Goal: Communication & Community: Answer question/provide support

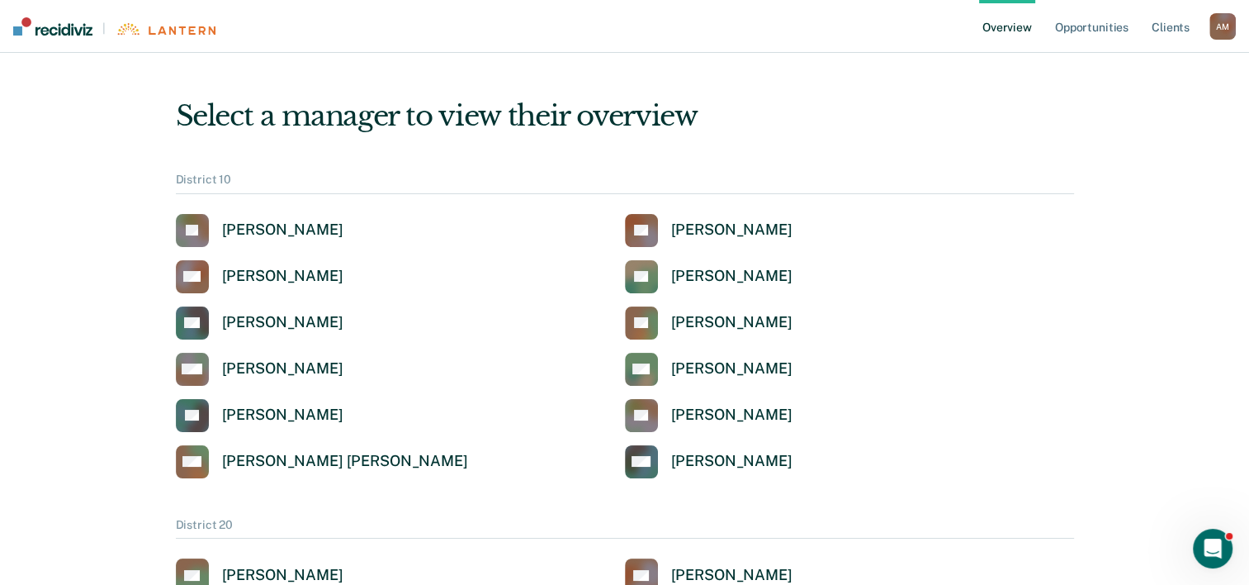
click at [1008, 26] on link "Overview" at bounding box center [1007, 26] width 56 height 53
click at [269, 228] on div "[PERSON_NAME]" at bounding box center [282, 229] width 121 height 19
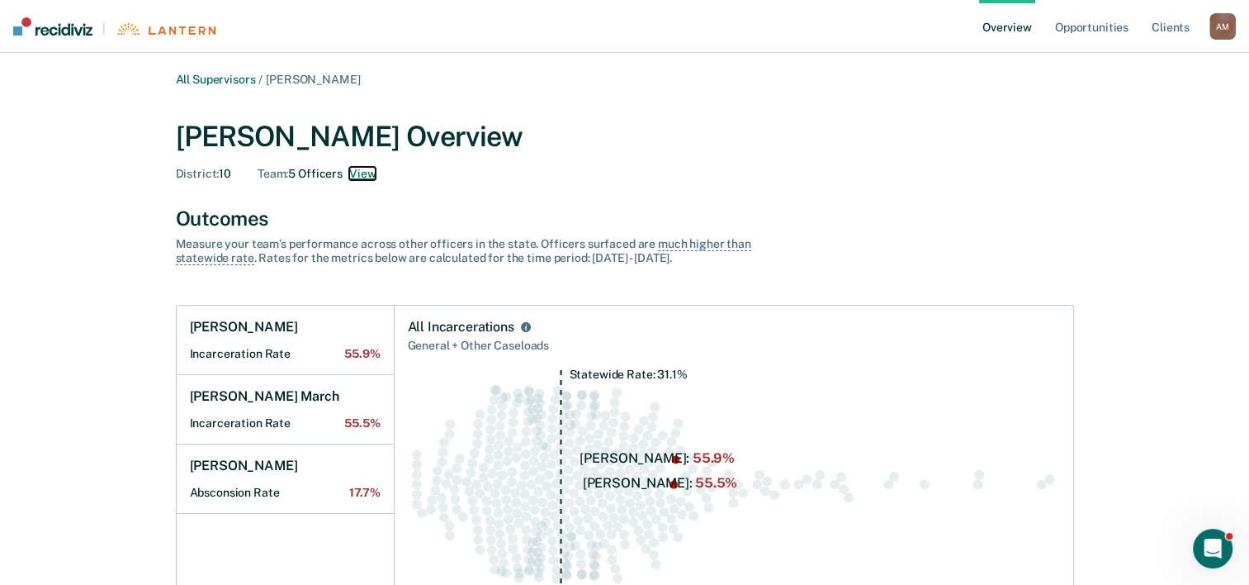
click at [366, 172] on button "View" at bounding box center [362, 174] width 26 height 14
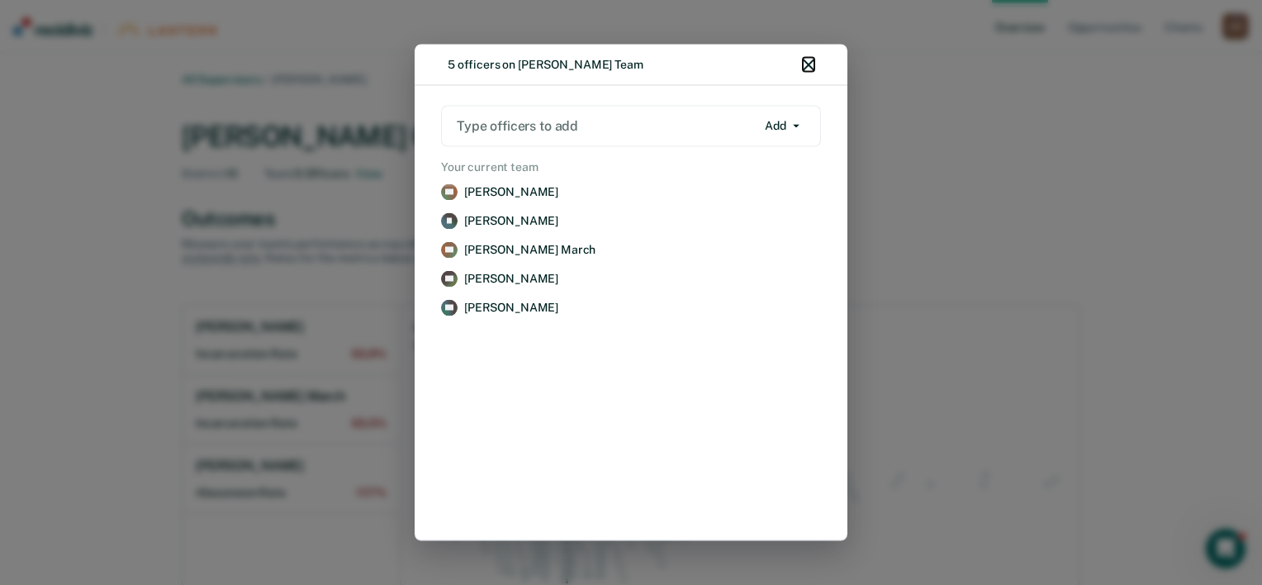
click at [809, 69] on icon "button" at bounding box center [809, 65] width 12 height 12
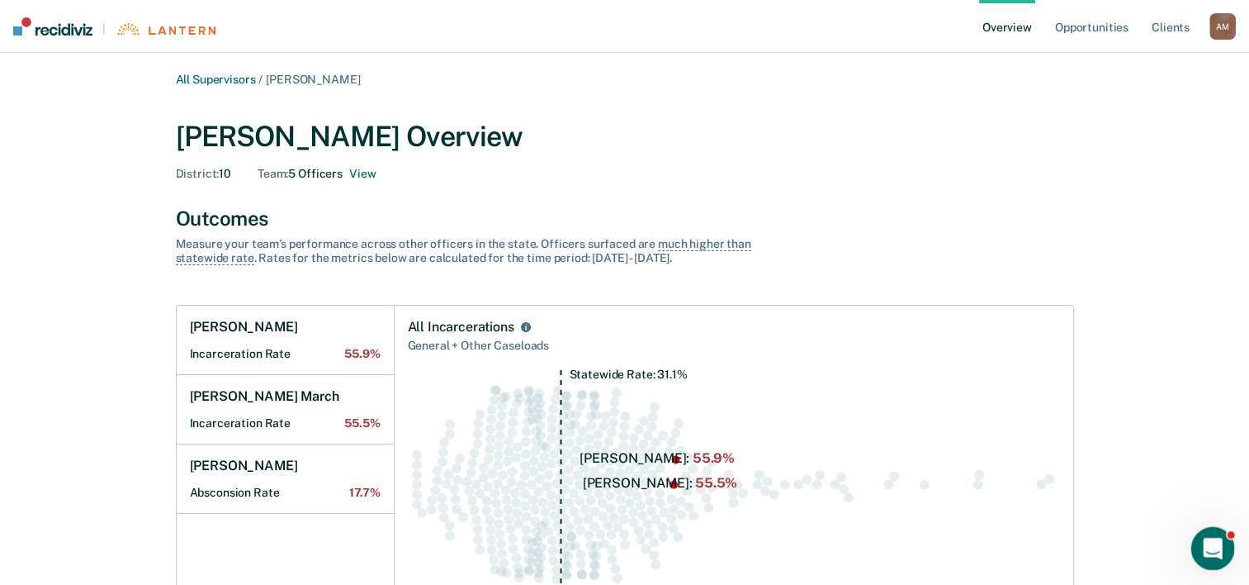
click at [1211, 545] on icon "Open Intercom Messenger" at bounding box center [1211, 545] width 12 height 13
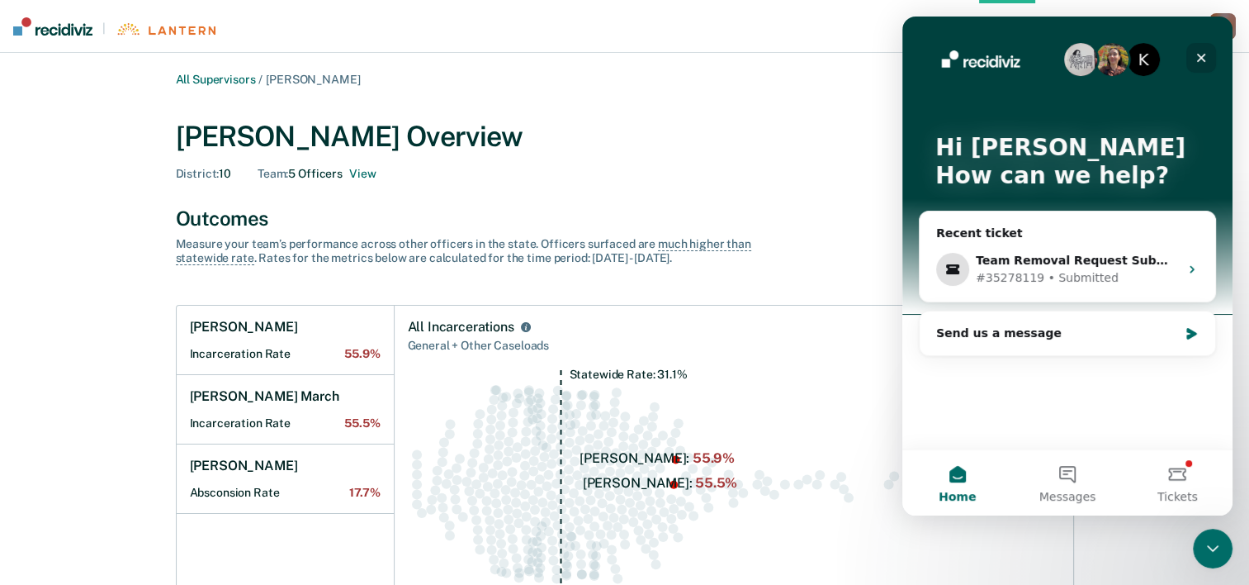
click at [1201, 58] on icon "Close" at bounding box center [1201, 58] width 9 height 9
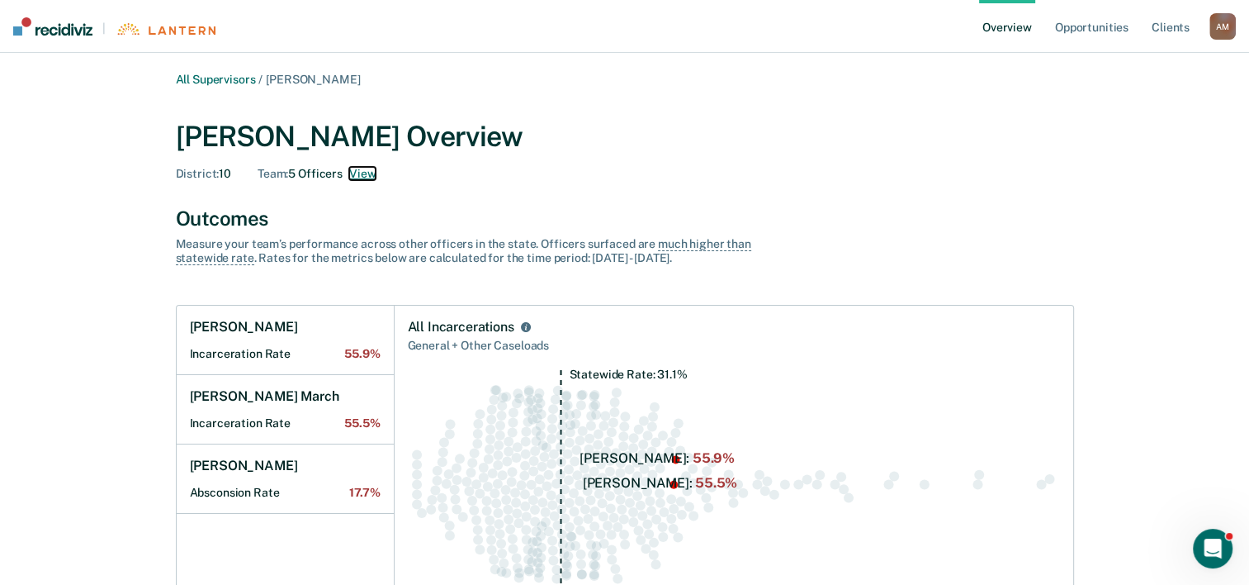
click at [355, 175] on button "View" at bounding box center [362, 174] width 26 height 14
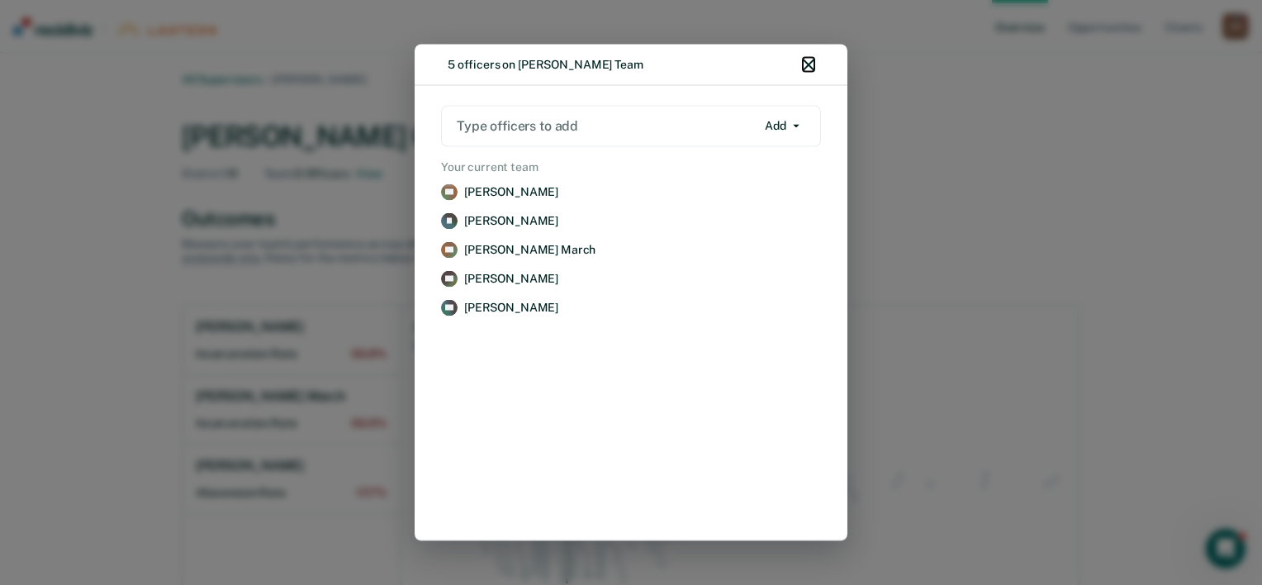
click at [813, 63] on icon "button" at bounding box center [809, 65] width 12 height 12
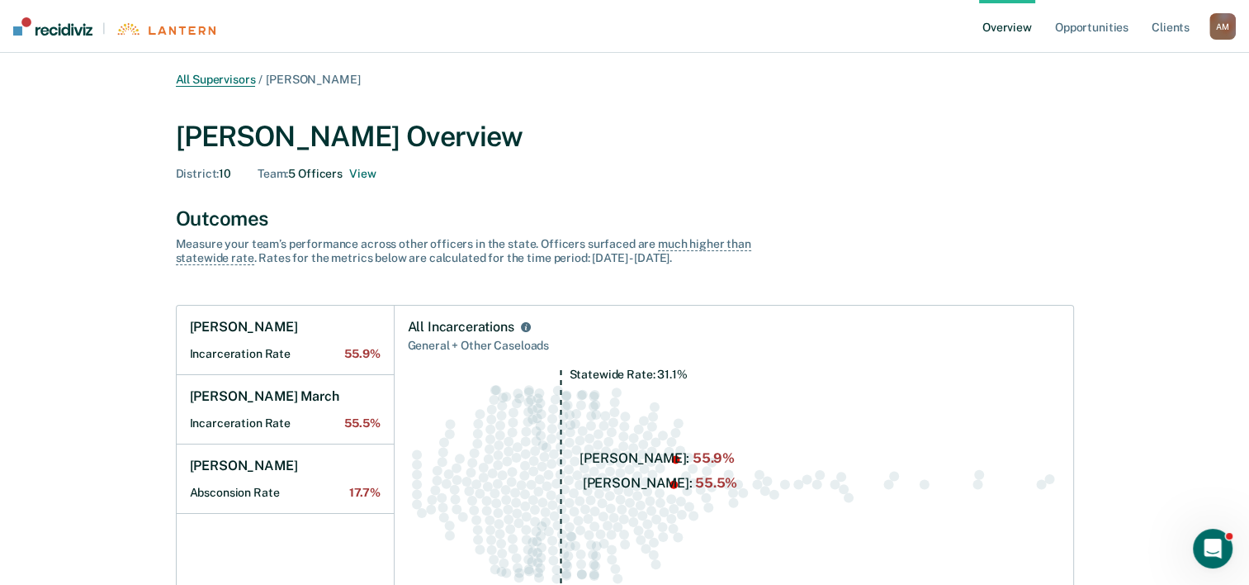
click at [206, 82] on link "All Supervisors" at bounding box center [216, 80] width 80 height 14
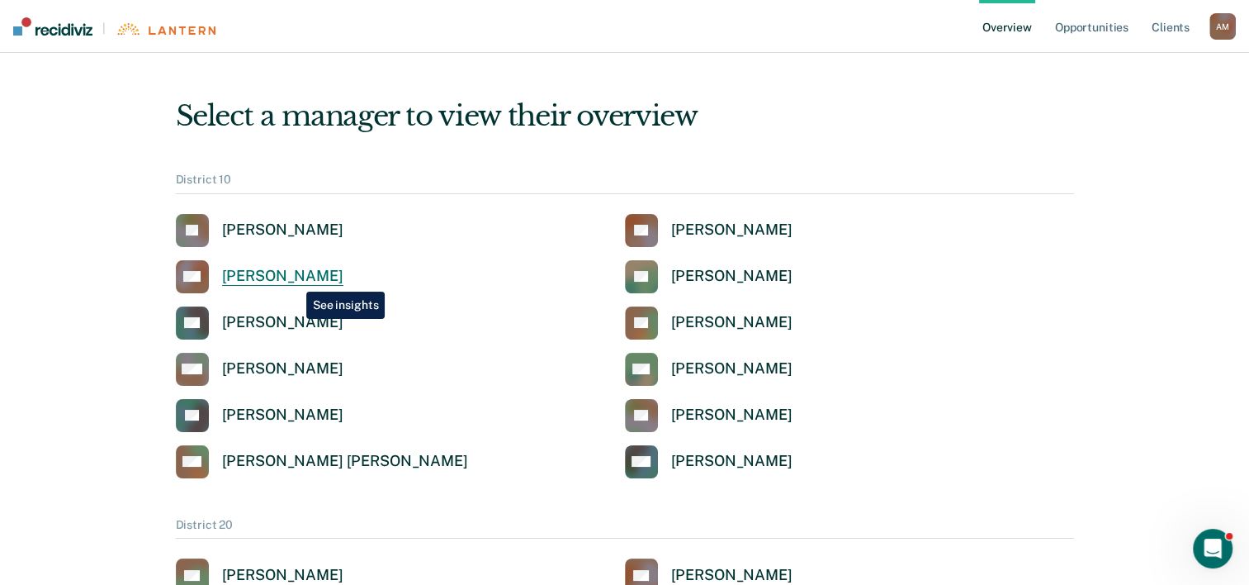
click at [294, 279] on div "[PERSON_NAME]" at bounding box center [282, 276] width 121 height 19
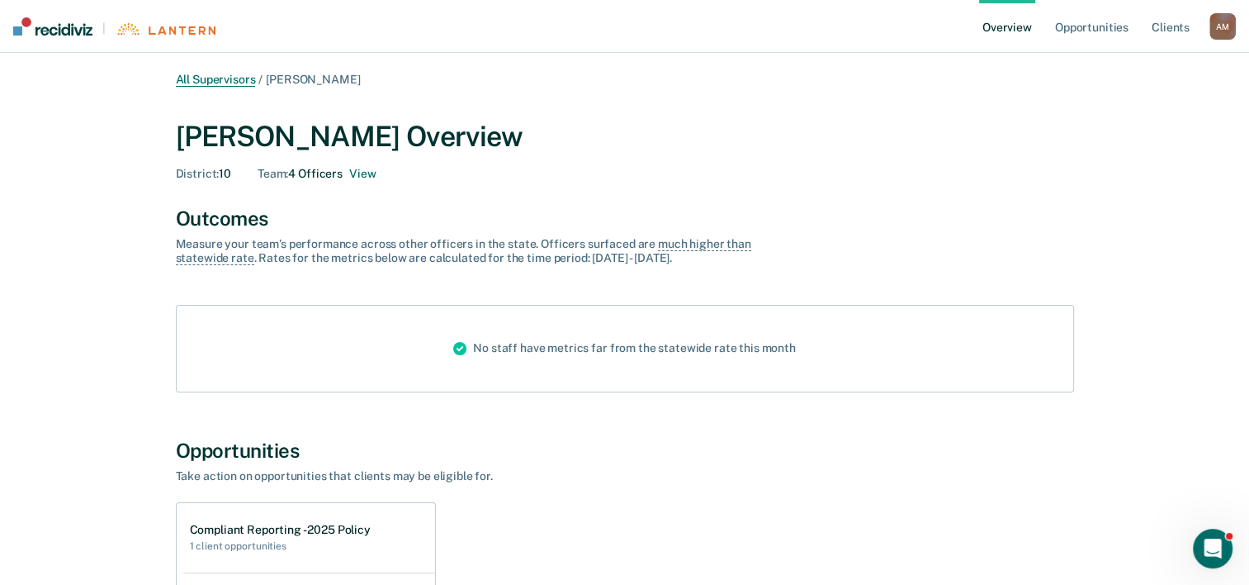
click at [230, 77] on link "All Supervisors" at bounding box center [216, 80] width 80 height 14
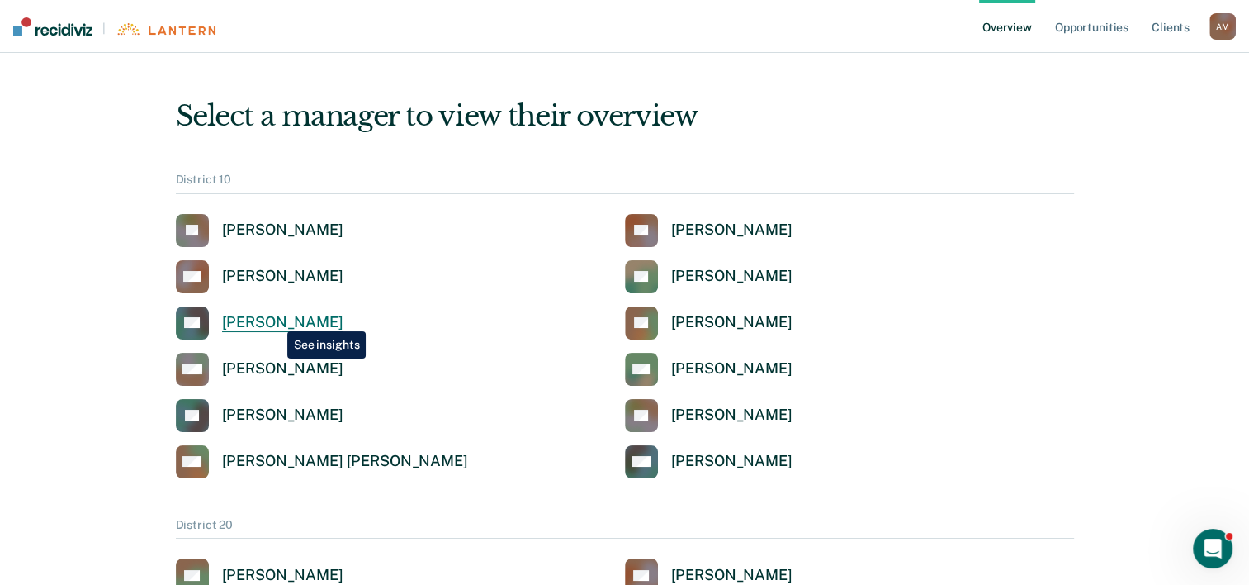
click at [275, 319] on div "[PERSON_NAME]" at bounding box center [282, 322] width 121 height 19
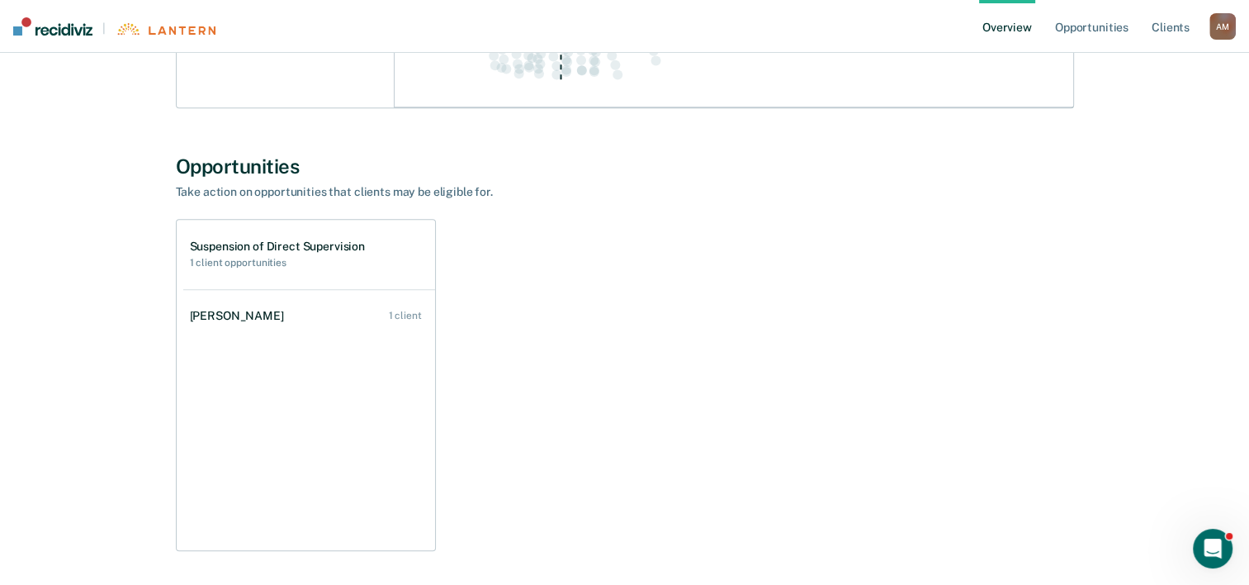
scroll to position [873, 0]
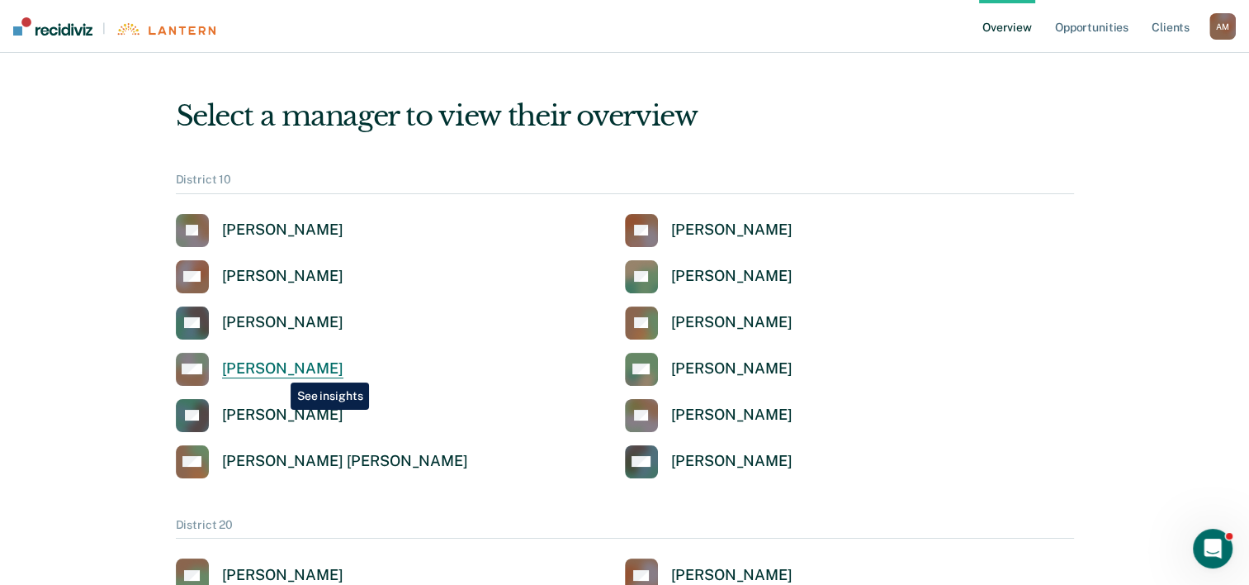
click at [278, 370] on div "[PERSON_NAME]" at bounding box center [282, 368] width 121 height 19
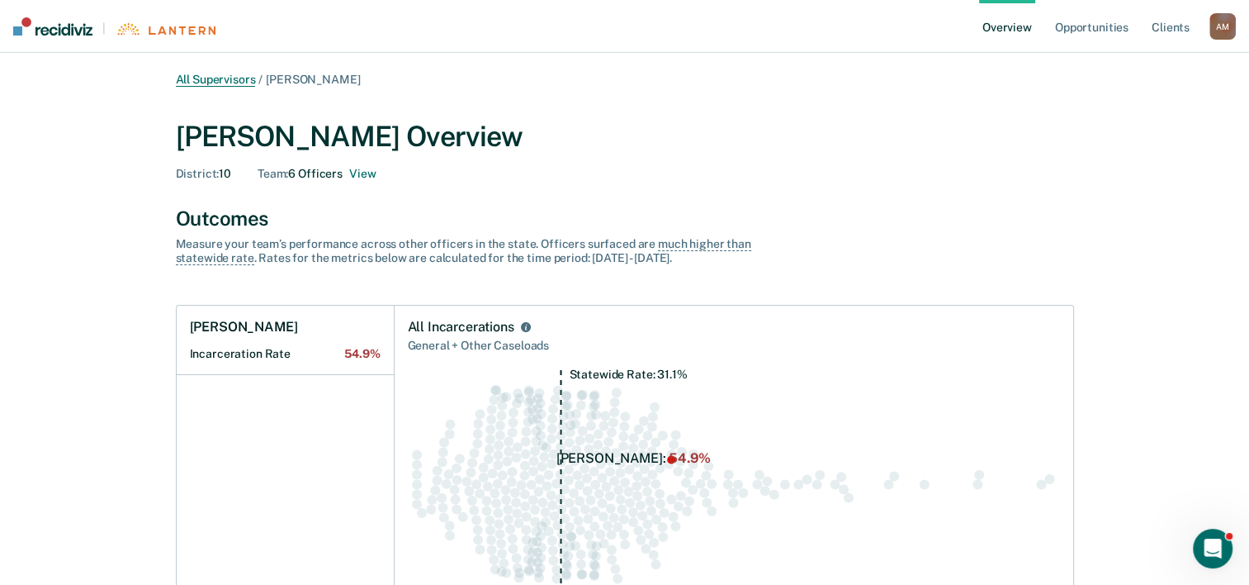
click at [225, 79] on link "All Supervisors" at bounding box center [216, 80] width 80 height 14
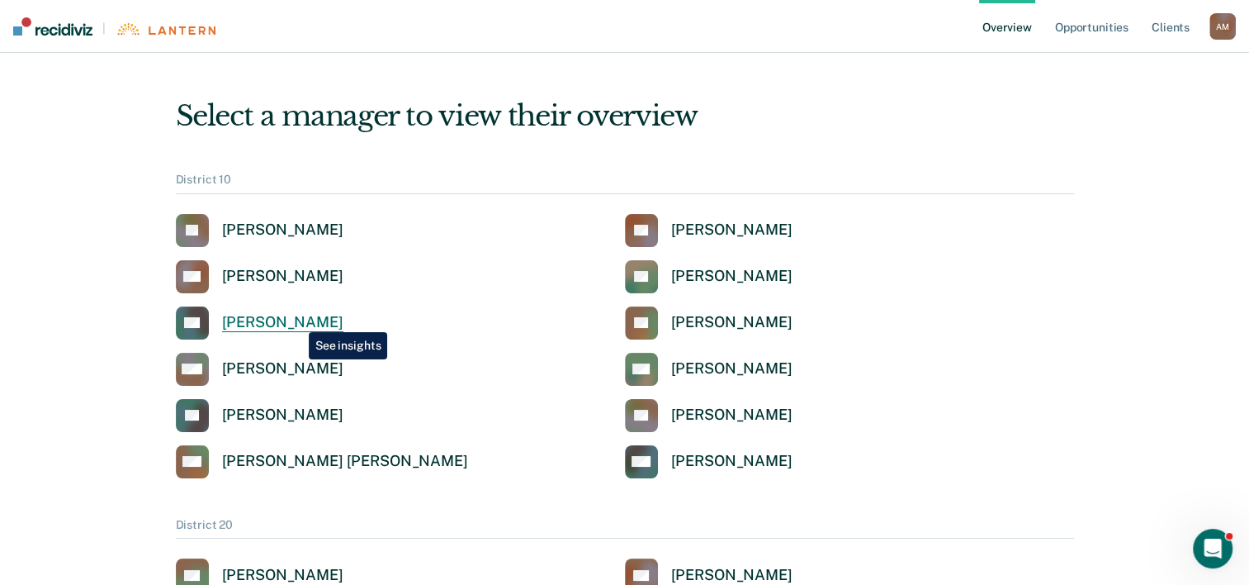
click at [296, 320] on div "[PERSON_NAME]" at bounding box center [282, 322] width 121 height 19
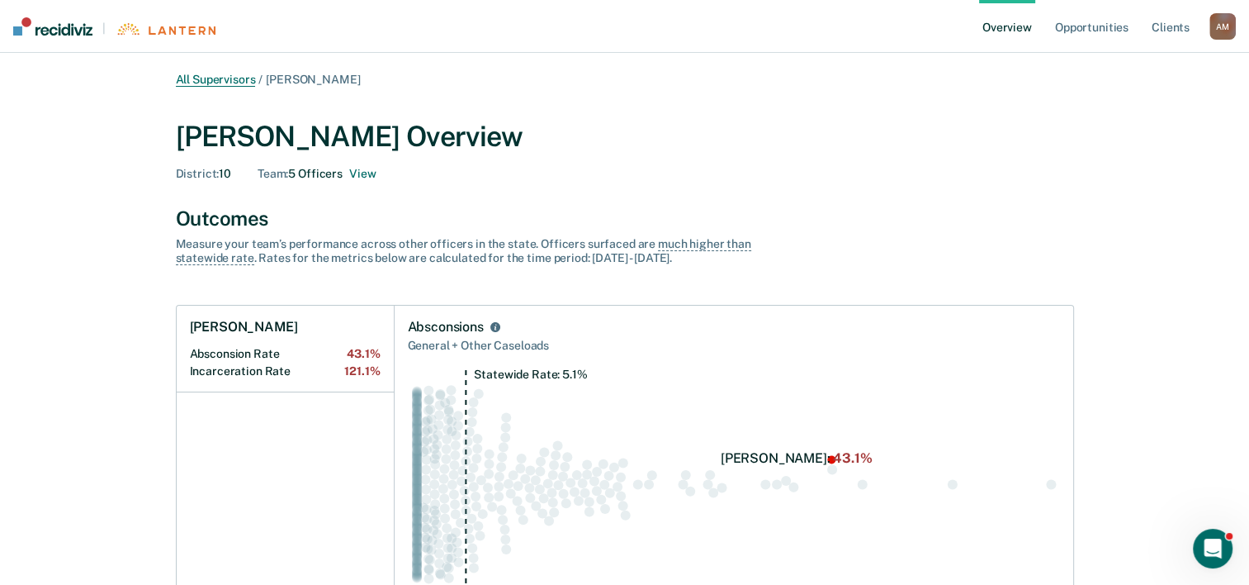
click at [217, 80] on link "All Supervisors" at bounding box center [216, 80] width 80 height 14
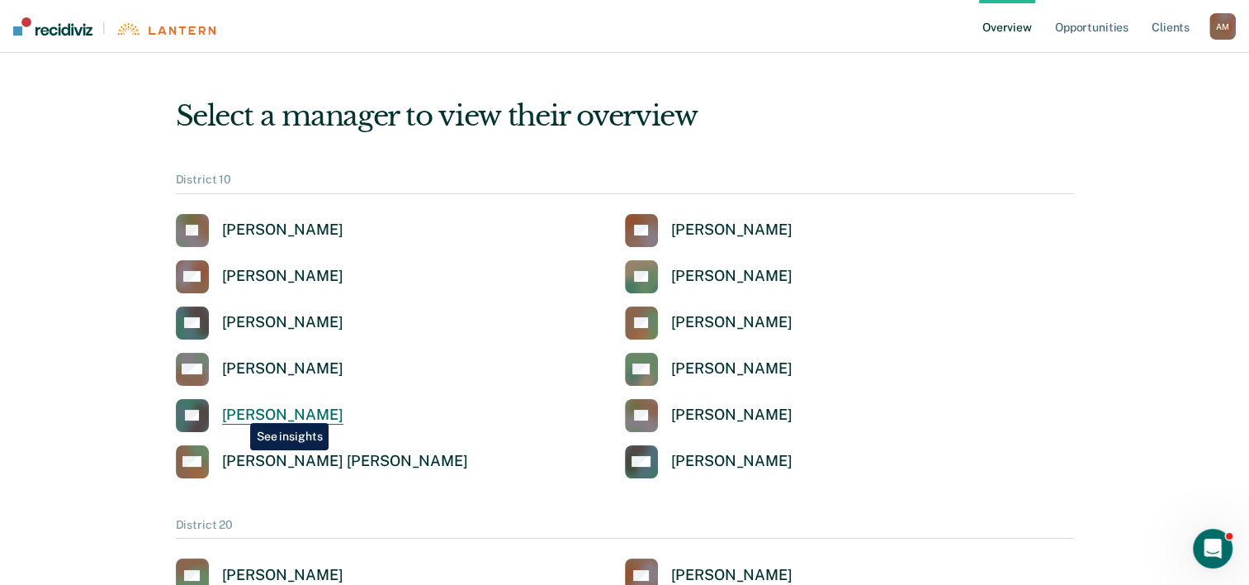
click at [238, 410] on div "[PERSON_NAME]" at bounding box center [282, 414] width 121 height 19
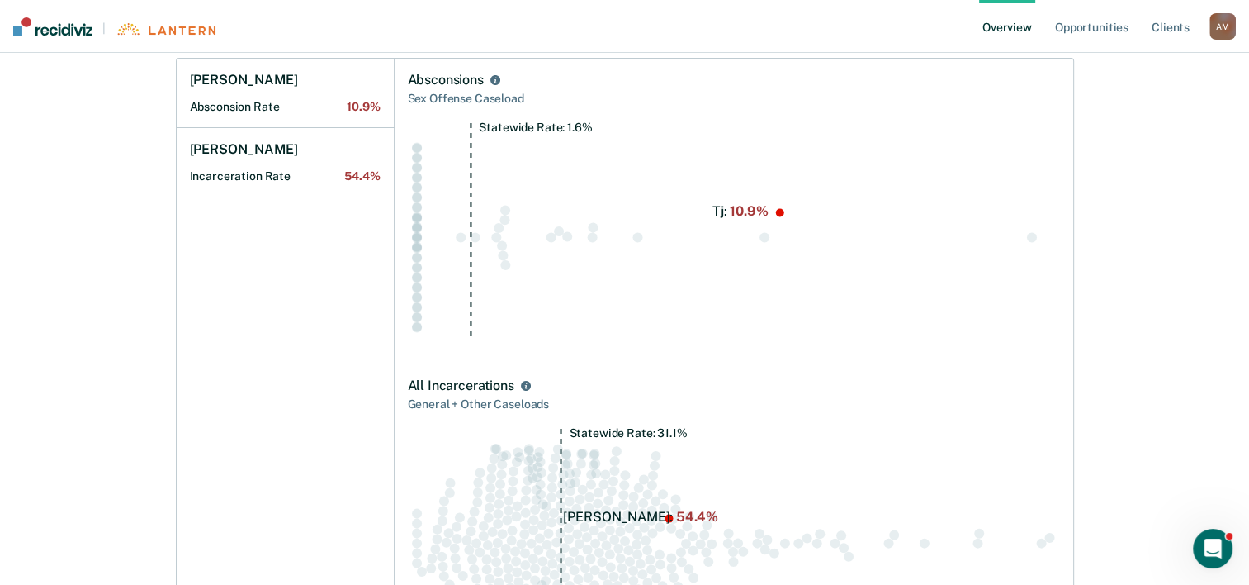
scroll to position [248, 0]
click at [779, 214] on circle "Swarm plot of all absconsion rates in the state for SEX_OFFENSE caseloads, high…" at bounding box center [779, 211] width 8 height 8
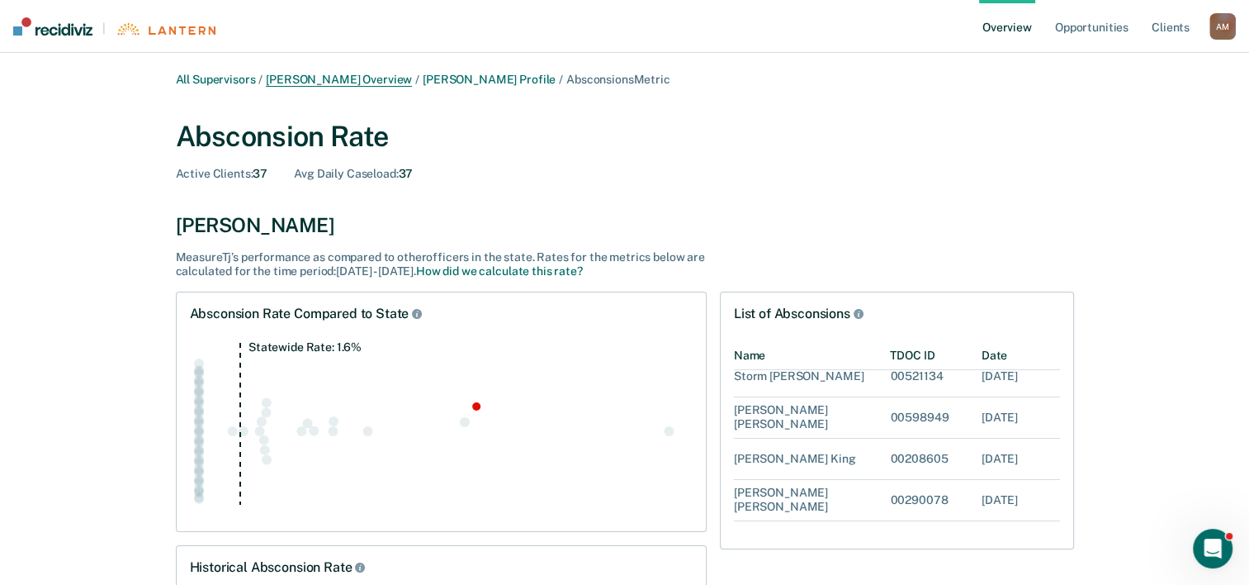
click at [320, 79] on link "[PERSON_NAME] Overview" at bounding box center [339, 80] width 146 height 14
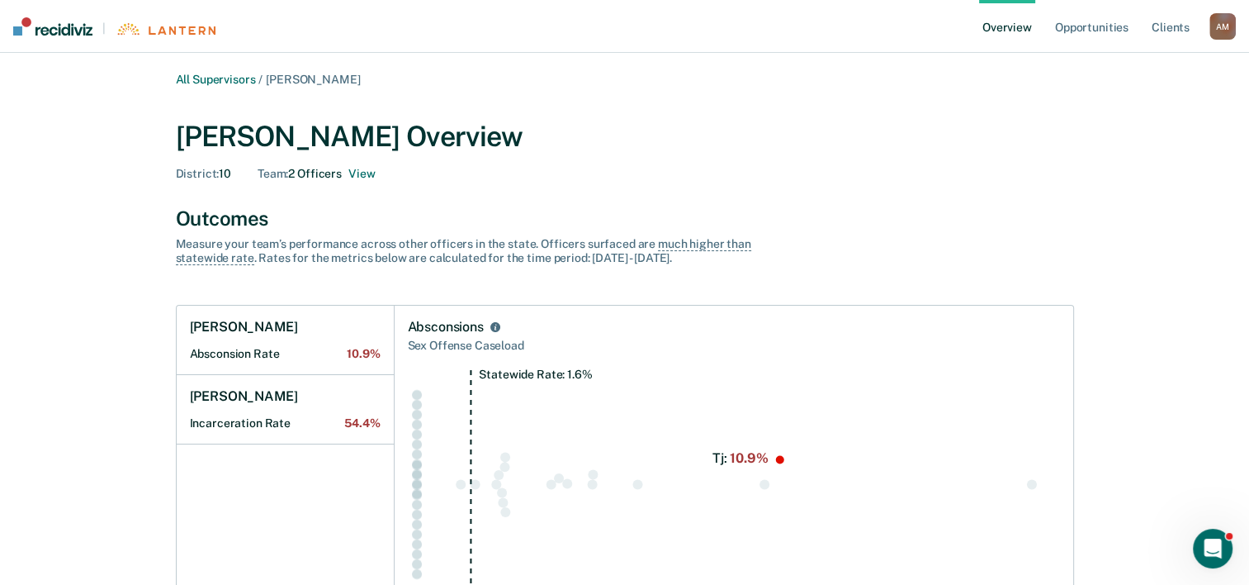
click at [225, 81] on link "All Supervisors" at bounding box center [216, 80] width 80 height 14
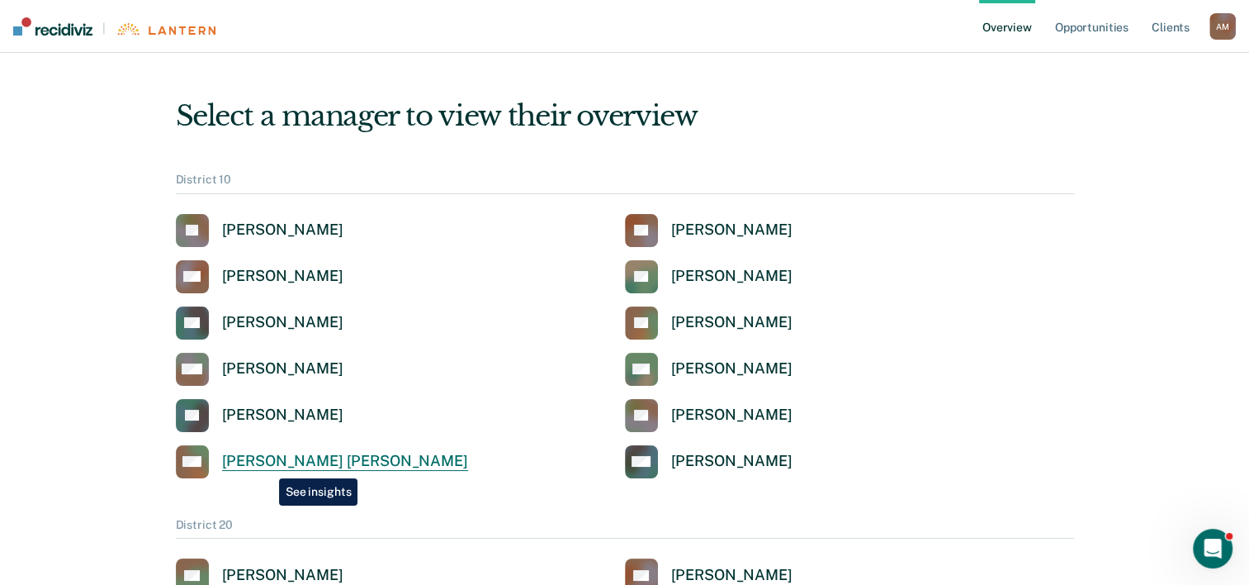
click at [267, 466] on div "[PERSON_NAME] [PERSON_NAME]" at bounding box center [345, 461] width 246 height 19
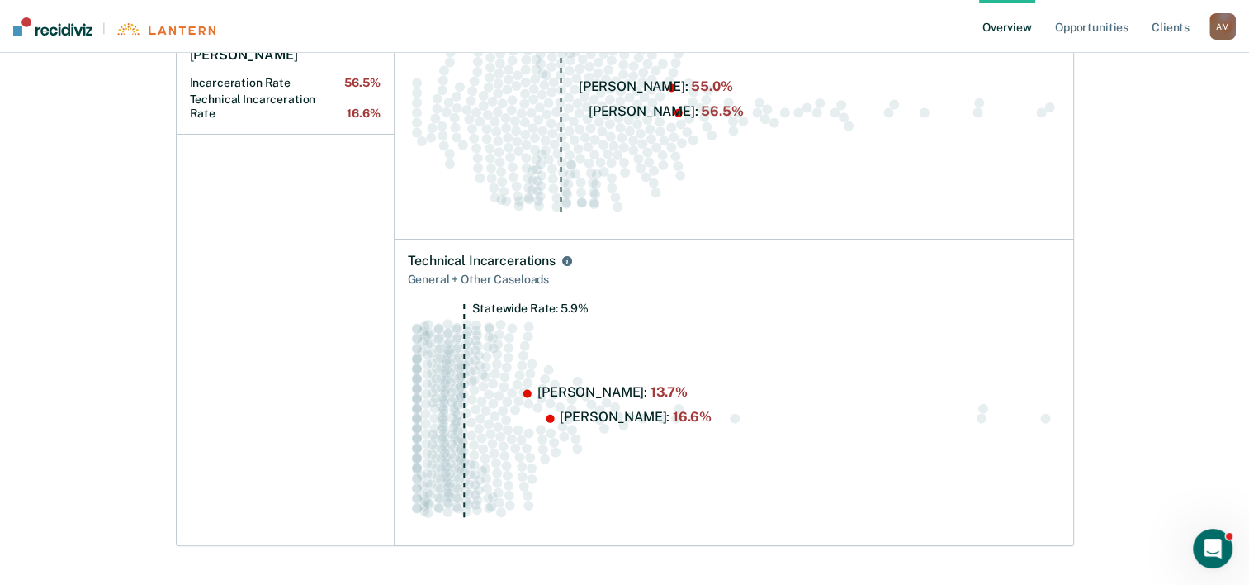
scroll to position [47, 0]
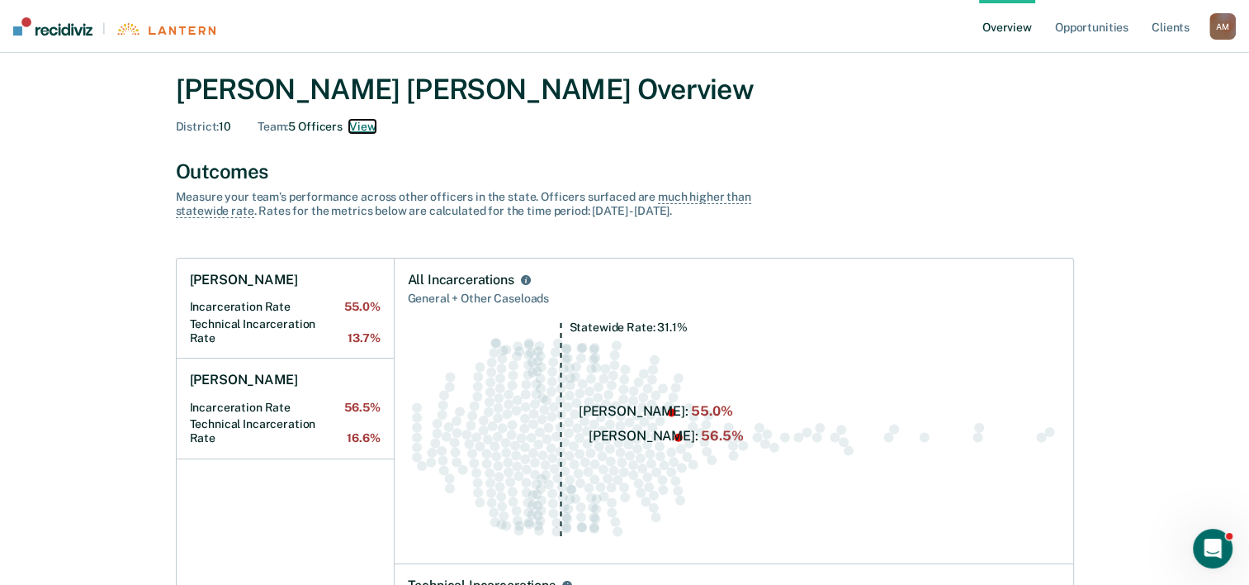
click at [362, 129] on button "View" at bounding box center [362, 127] width 26 height 14
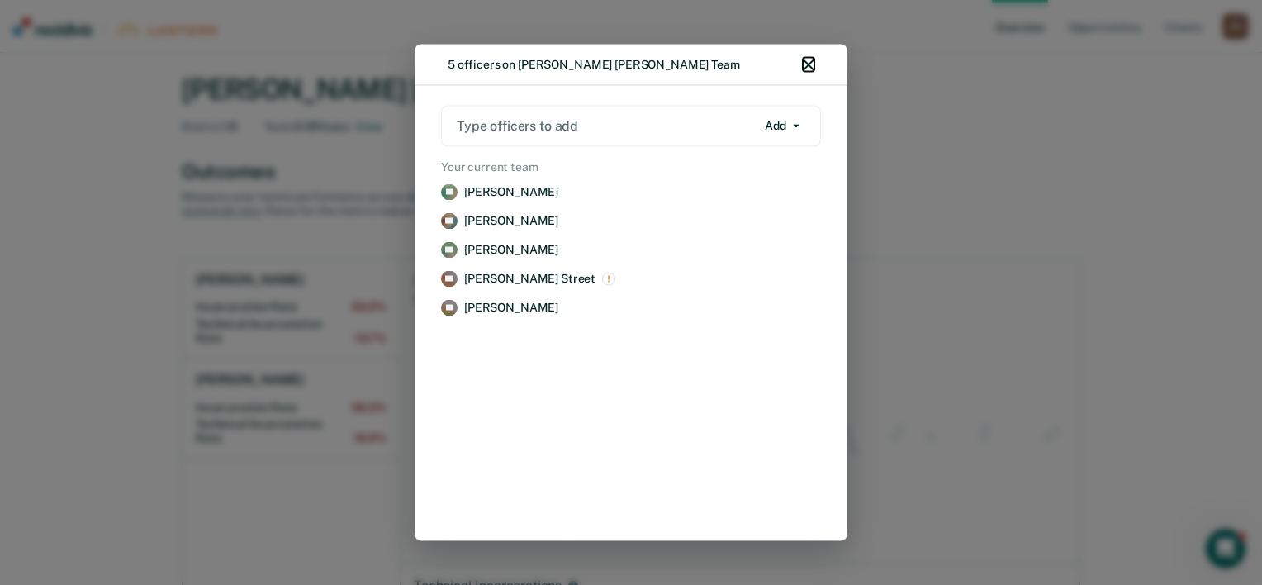
click at [808, 65] on icon "button" at bounding box center [809, 65] width 12 height 12
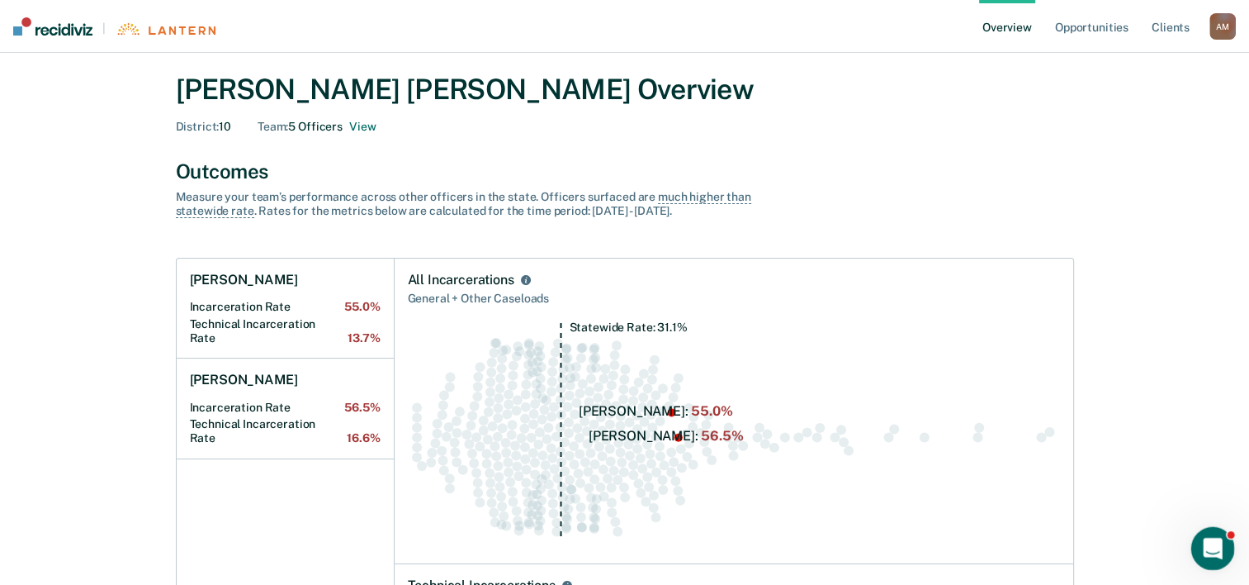
click at [1221, 545] on icon "Open Intercom Messenger" at bounding box center [1210, 546] width 27 height 27
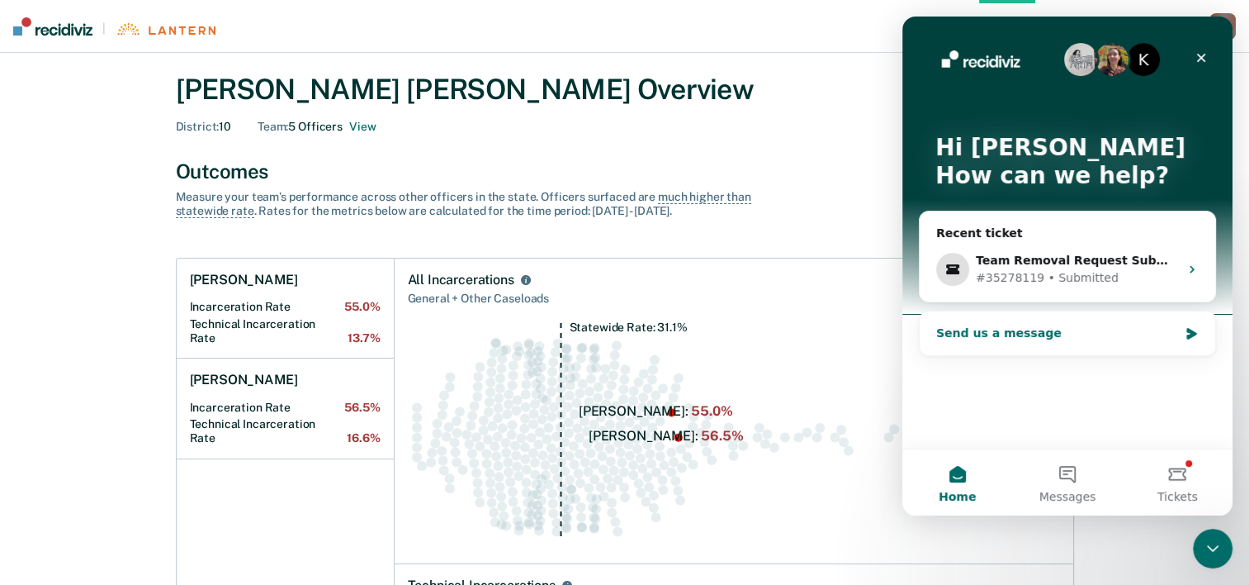
click at [998, 334] on div "Send us a message" at bounding box center [1057, 333] width 242 height 17
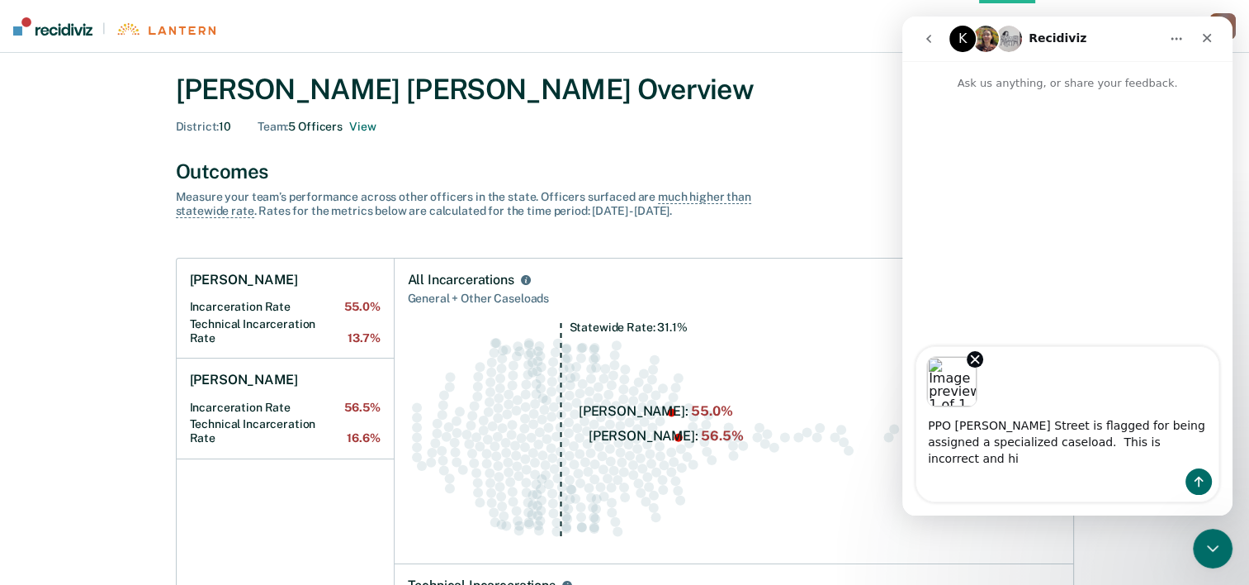
click at [771, 288] on div "General + Other Caseloads" at bounding box center [734, 298] width 652 height 21
click at [360, 129] on button "View" at bounding box center [362, 127] width 26 height 14
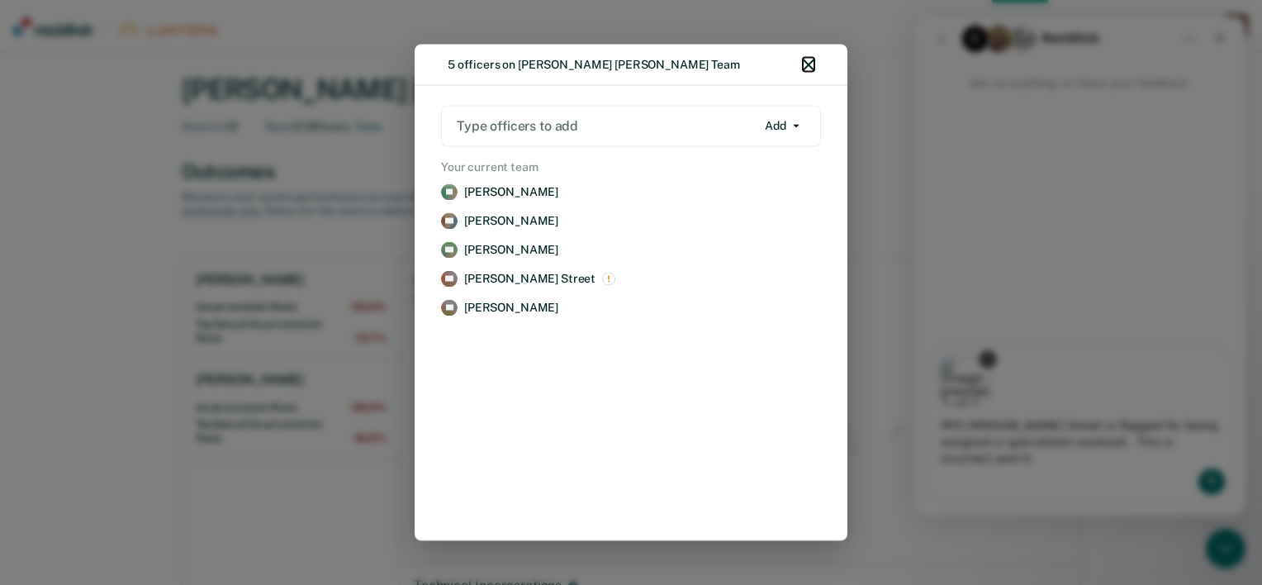
click at [810, 69] on icon "button" at bounding box center [809, 65] width 12 height 12
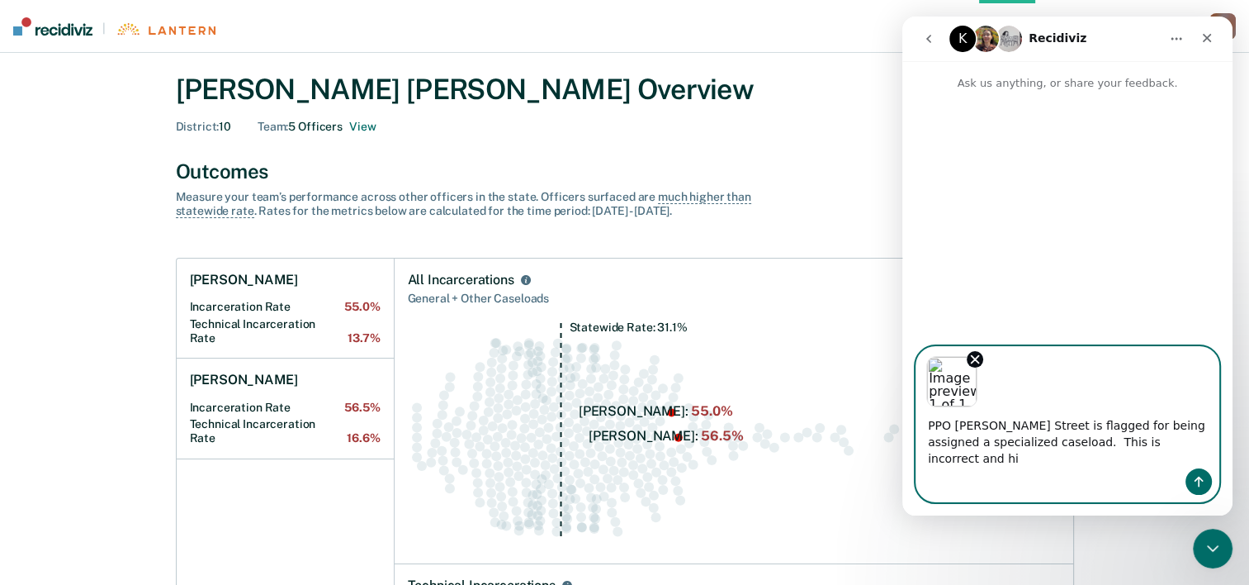
click at [1157, 453] on textarea "PPO [PERSON_NAME] Street is flagged for being assigned a specialized caseload. …" at bounding box center [1068, 437] width 302 height 61
type textarea "PPO [PERSON_NAME] Street is flagged for being assigned a specialized caseload. …"
click at [1202, 476] on icon "Send a message…" at bounding box center [1198, 481] width 13 height 13
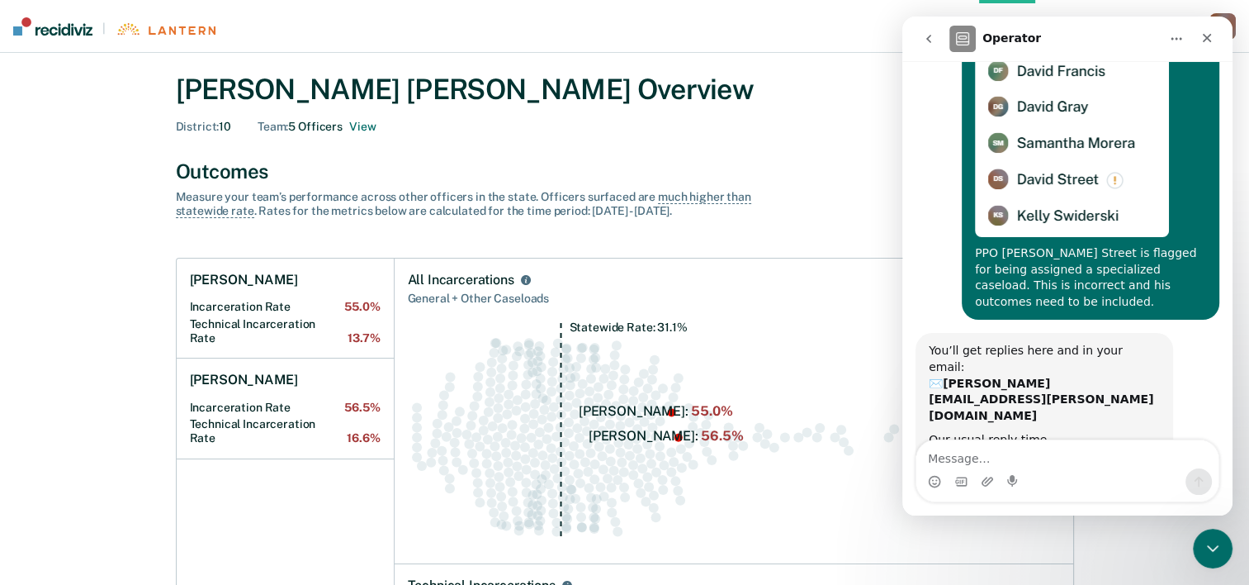
scroll to position [116, 0]
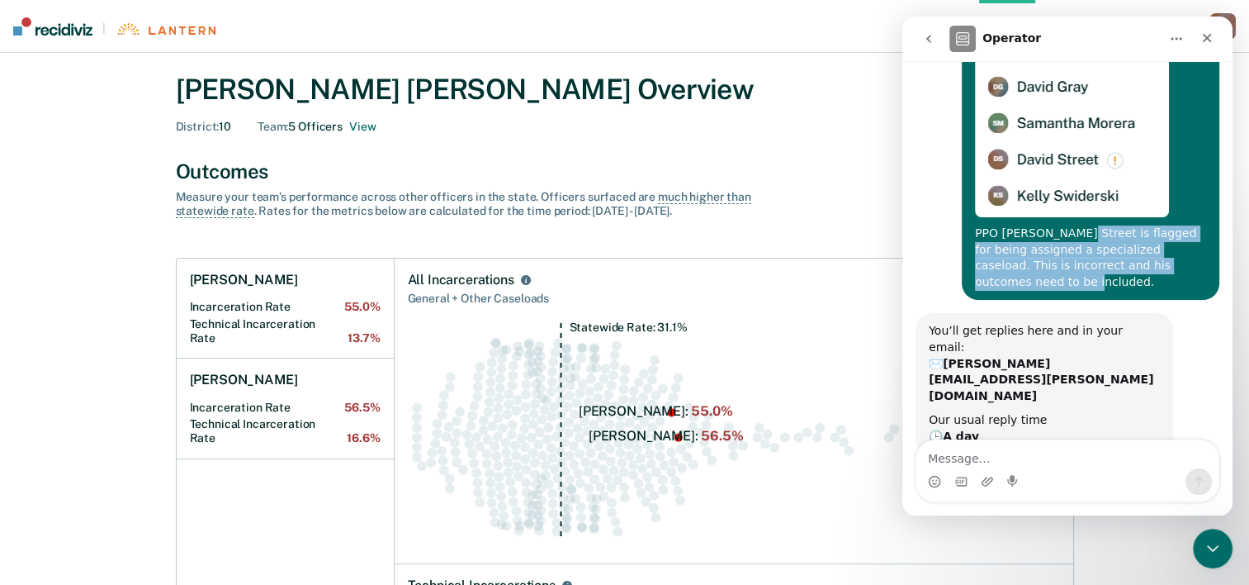
drag, startPoint x: 1054, startPoint y: 231, endPoint x: 1094, endPoint y: 287, distance: 68.7
click at [1094, 287] on div "PPO [PERSON_NAME] Street is flagged for being assigned a specialized caseload. …" at bounding box center [1090, 257] width 231 height 64
copy div "is flagged for being assigned a specialized caseload. This is incorrect and his…"
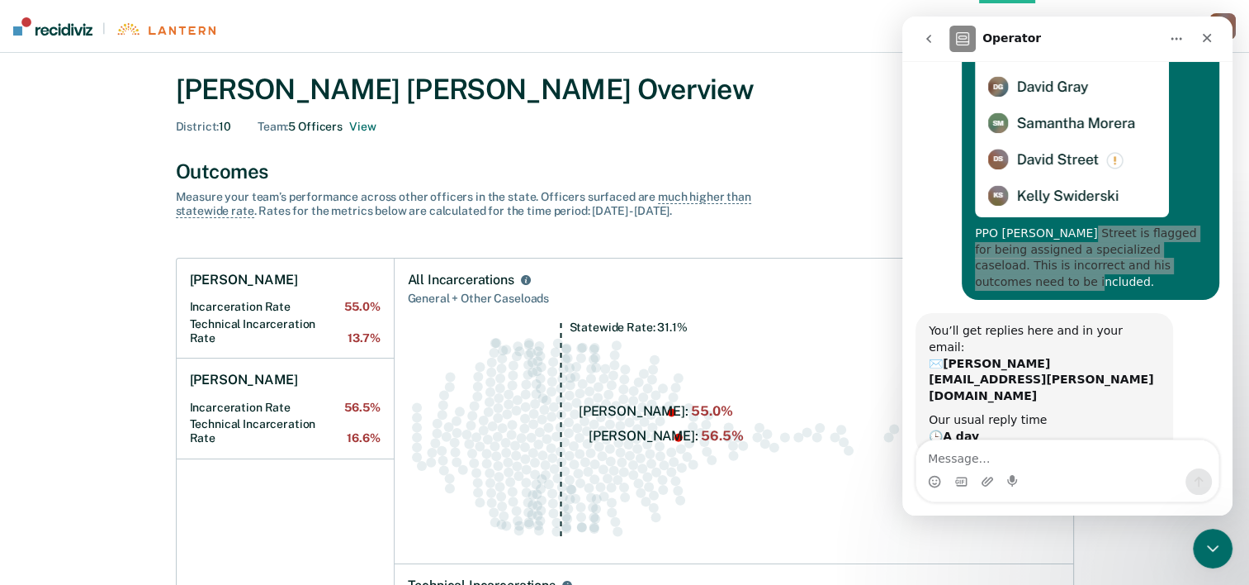
click at [806, 88] on div "[PERSON_NAME] [PERSON_NAME] Overview" at bounding box center [625, 90] width 898 height 34
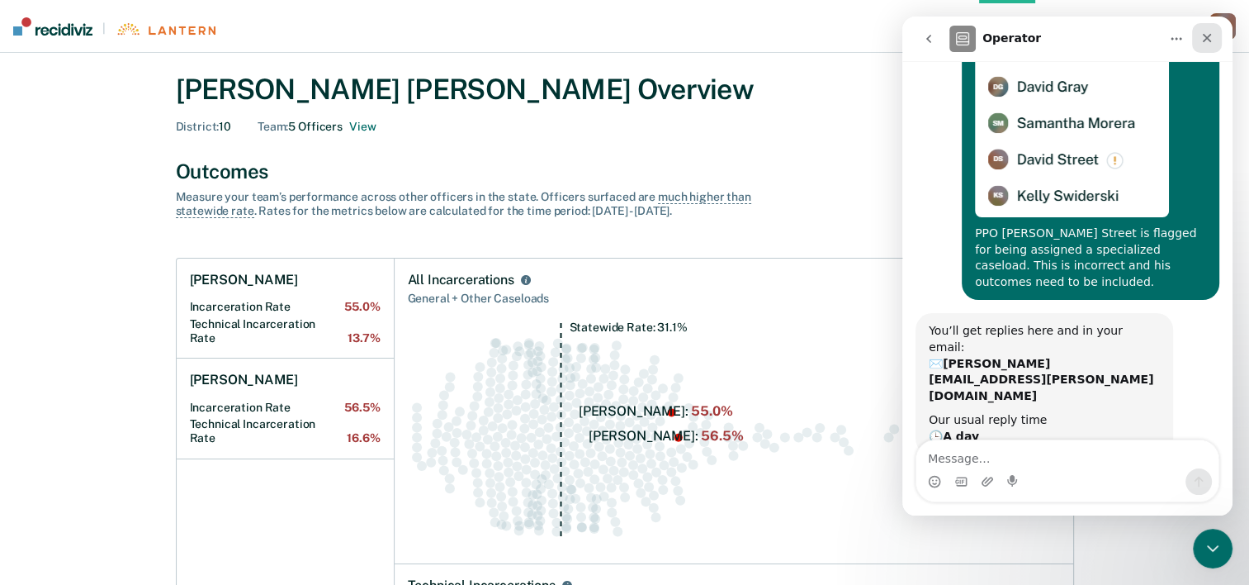
click at [1207, 40] on icon "Close" at bounding box center [1207, 37] width 13 height 13
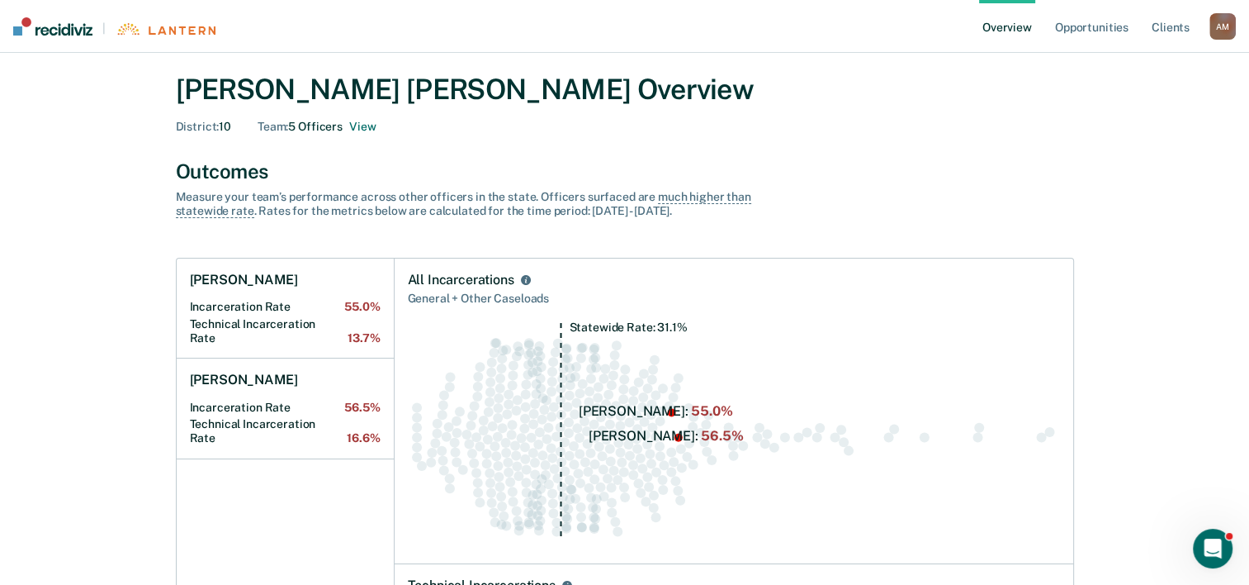
scroll to position [0, 0]
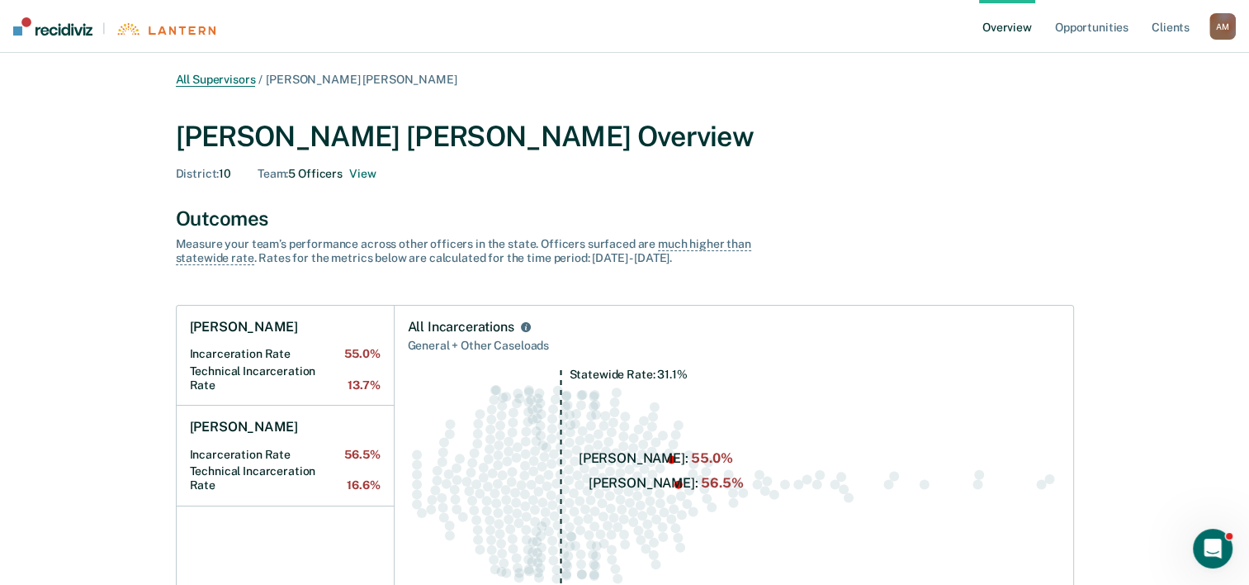
click at [232, 78] on link "All Supervisors" at bounding box center [216, 80] width 80 height 14
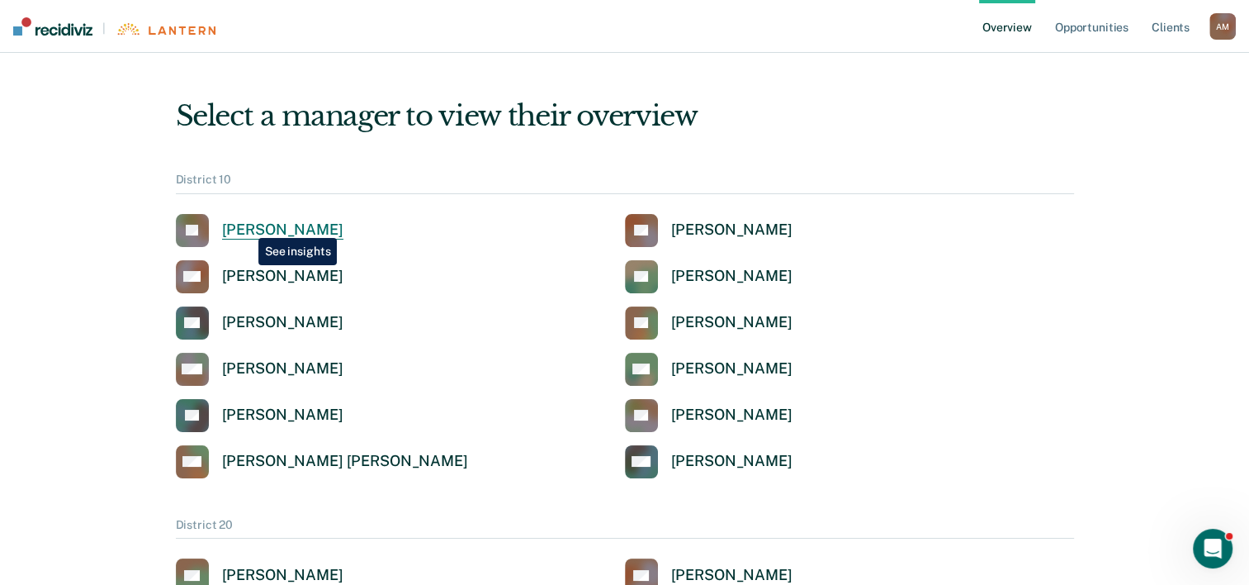
click at [246, 225] on div "[PERSON_NAME]" at bounding box center [282, 229] width 121 height 19
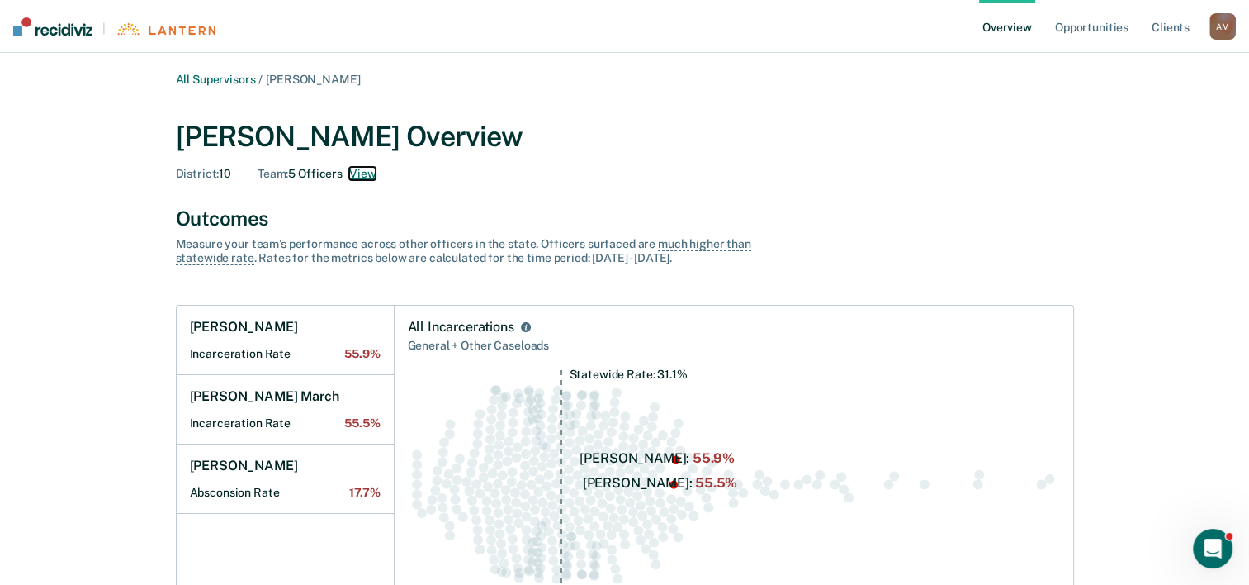
click at [367, 177] on button "View" at bounding box center [362, 174] width 26 height 14
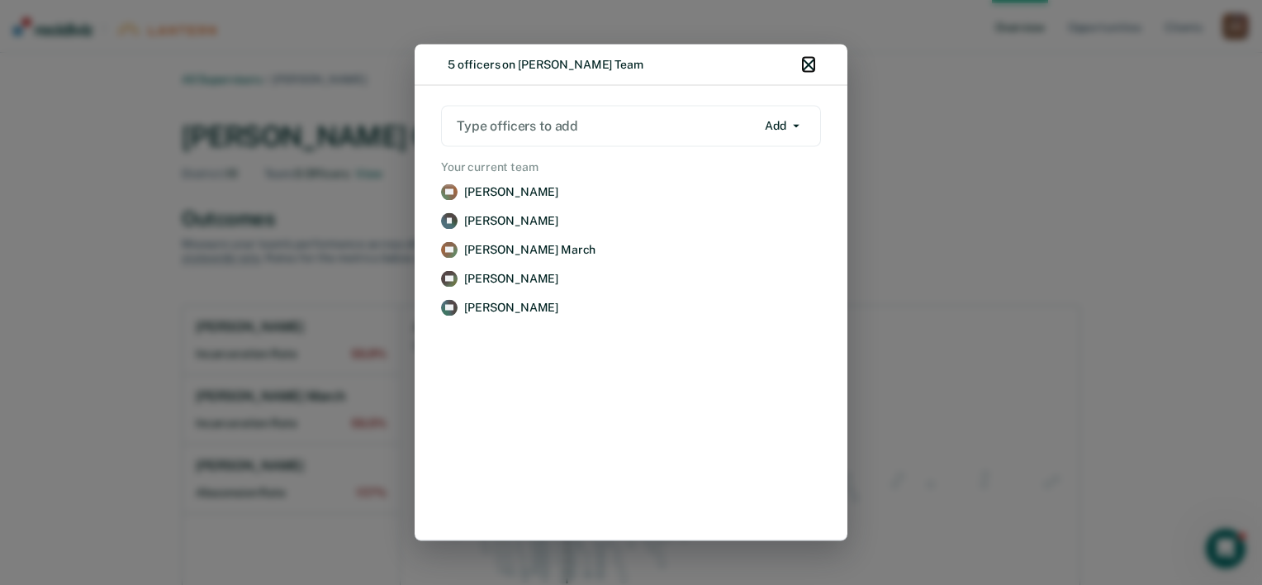
click at [813, 65] on icon "button" at bounding box center [809, 65] width 12 height 12
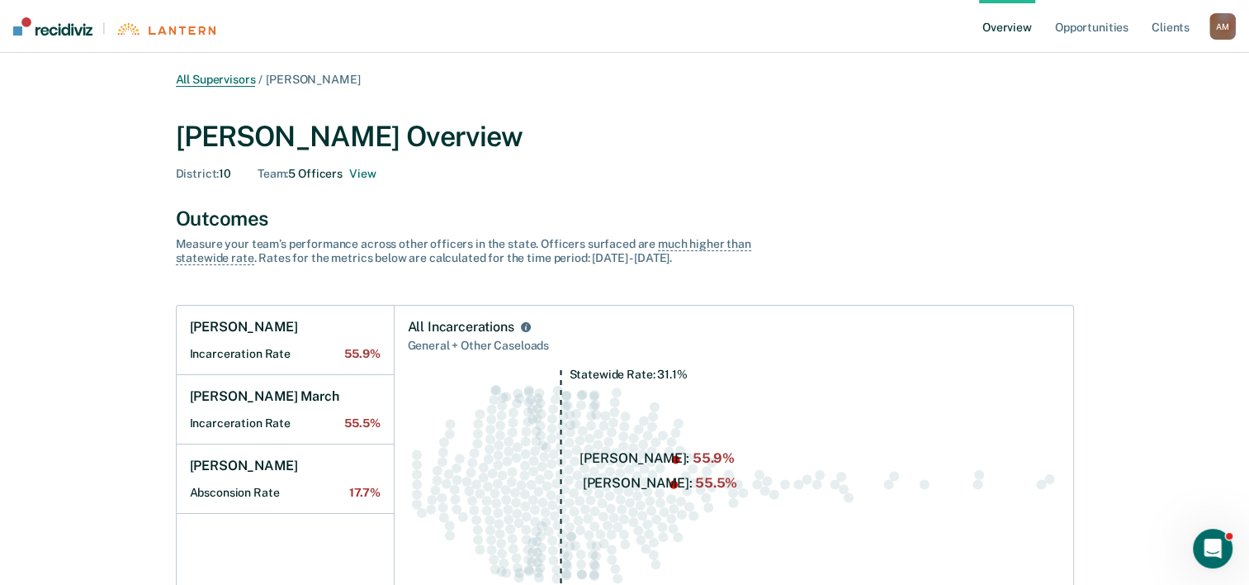
click at [244, 83] on link "All Supervisors" at bounding box center [216, 80] width 80 height 14
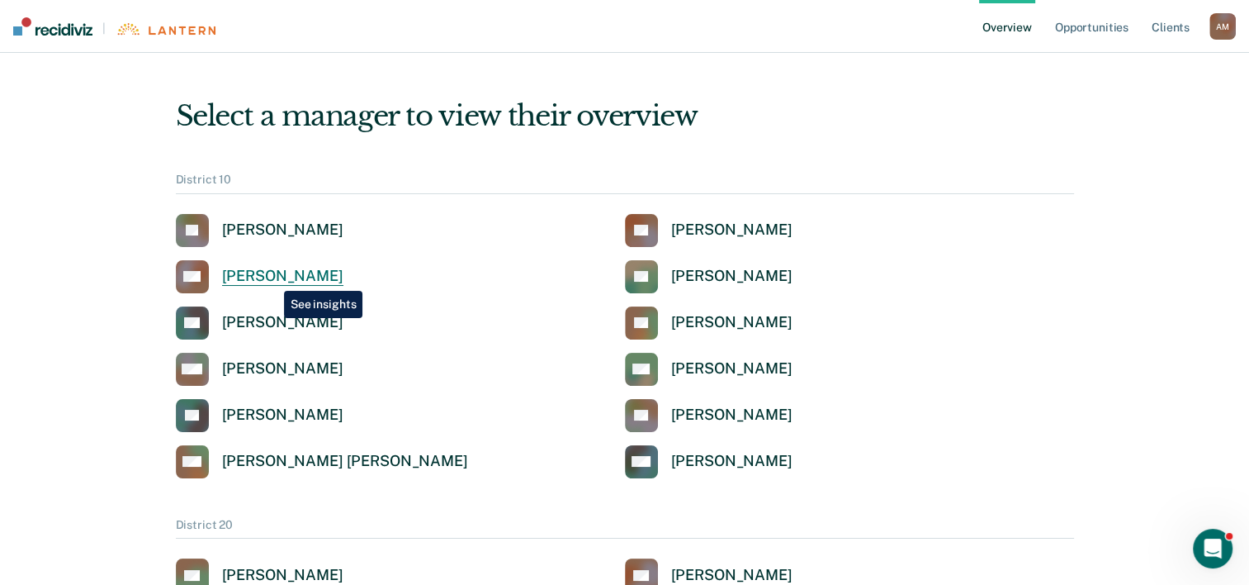
click at [272, 278] on div "[PERSON_NAME]" at bounding box center [282, 276] width 121 height 19
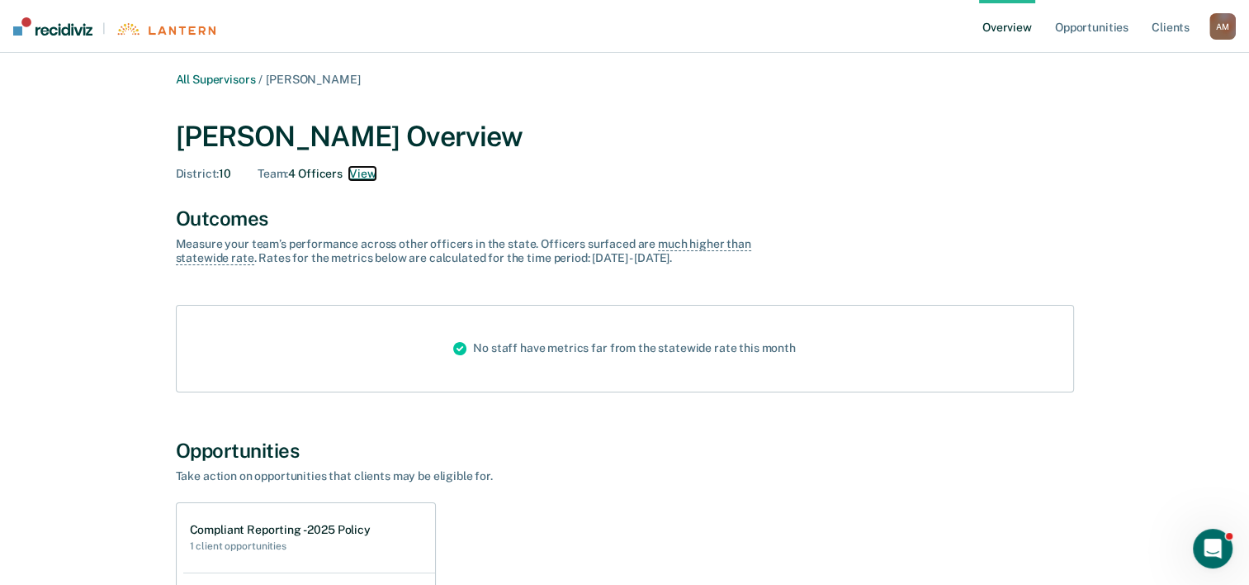
click at [358, 175] on button "View" at bounding box center [362, 174] width 26 height 14
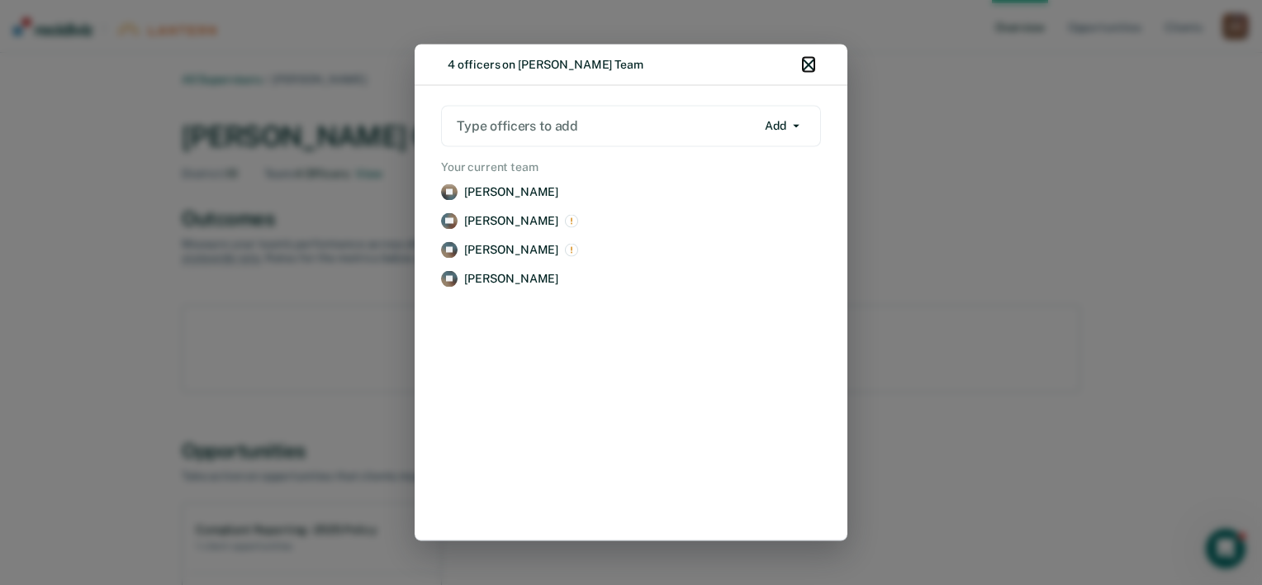
click at [805, 67] on icon "button" at bounding box center [809, 65] width 12 height 12
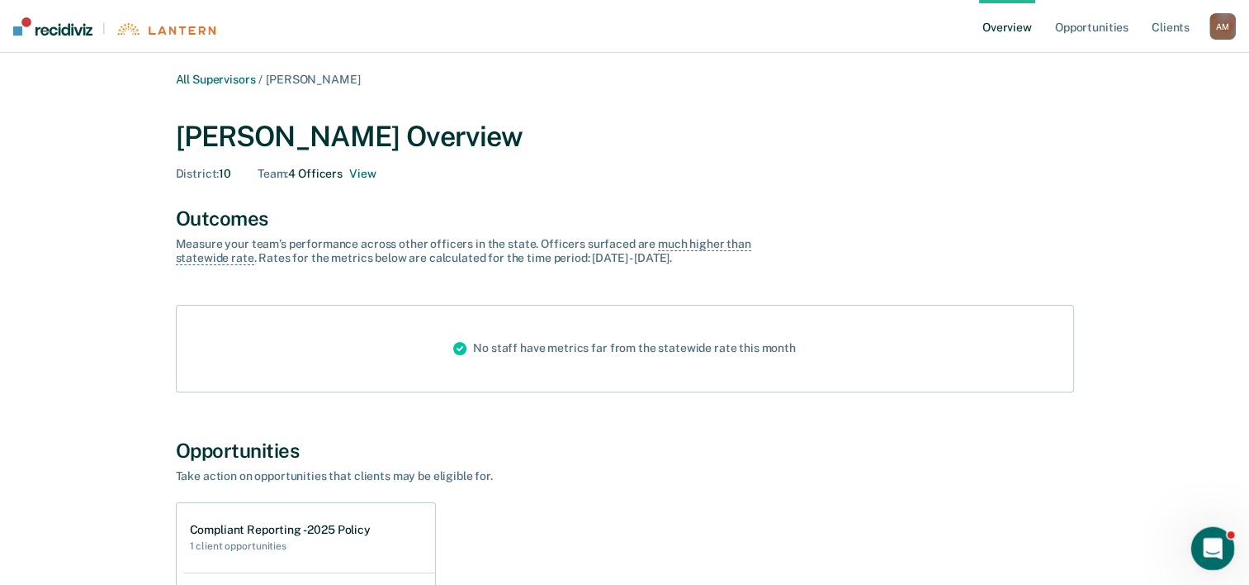
click at [1203, 544] on icon "Open Intercom Messenger" at bounding box center [1210, 546] width 27 height 27
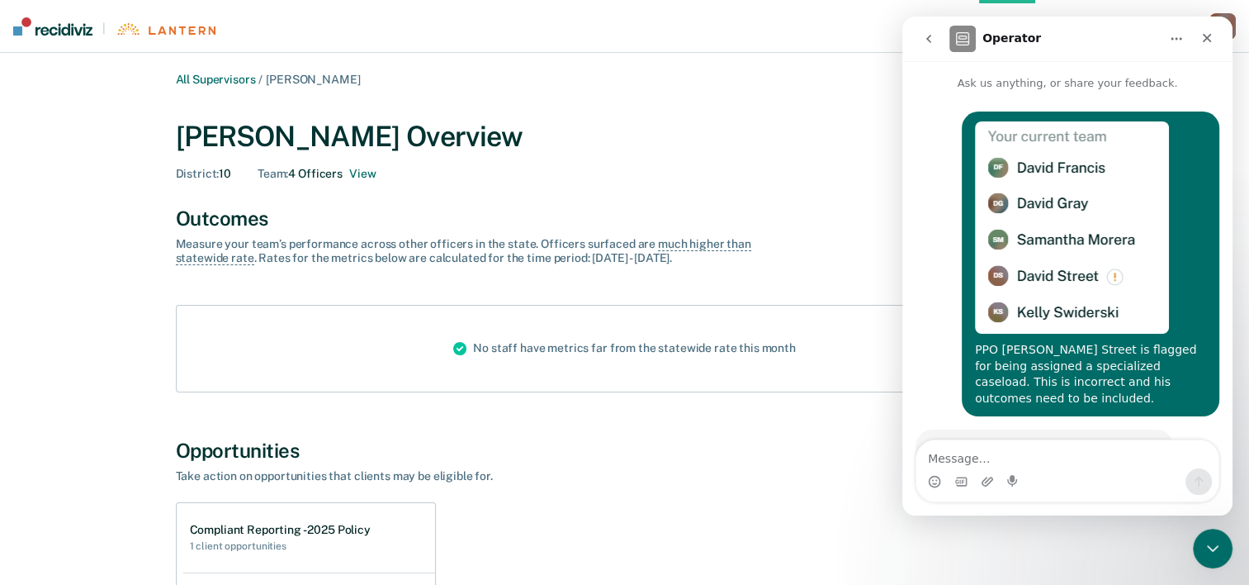
scroll to position [116, 0]
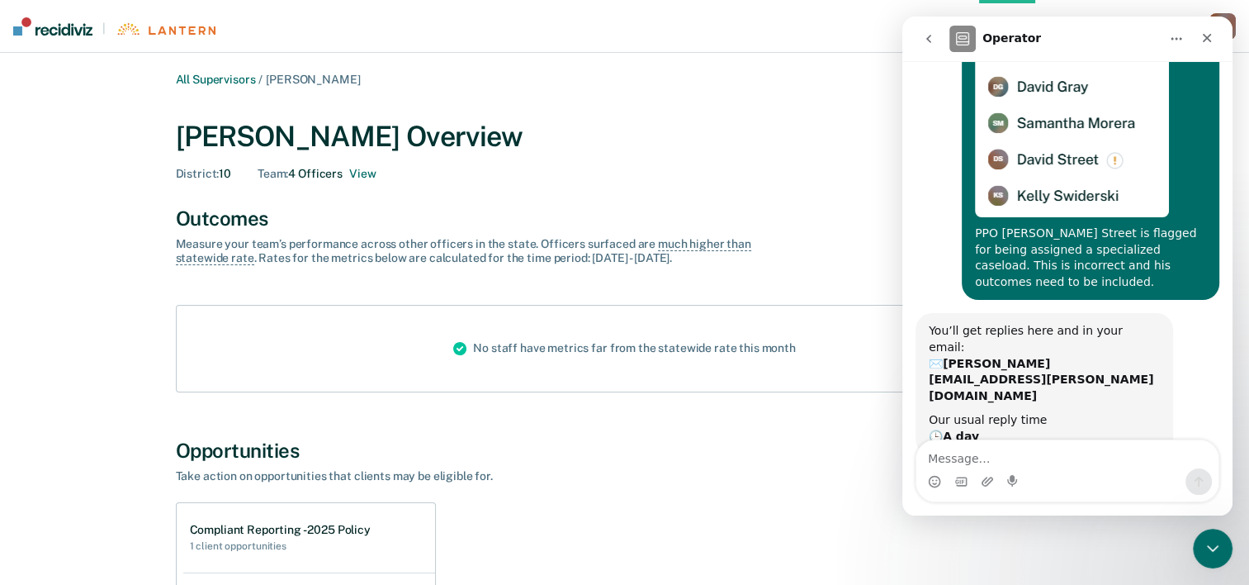
click at [981, 452] on textarea "Message…" at bounding box center [1068, 454] width 302 height 28
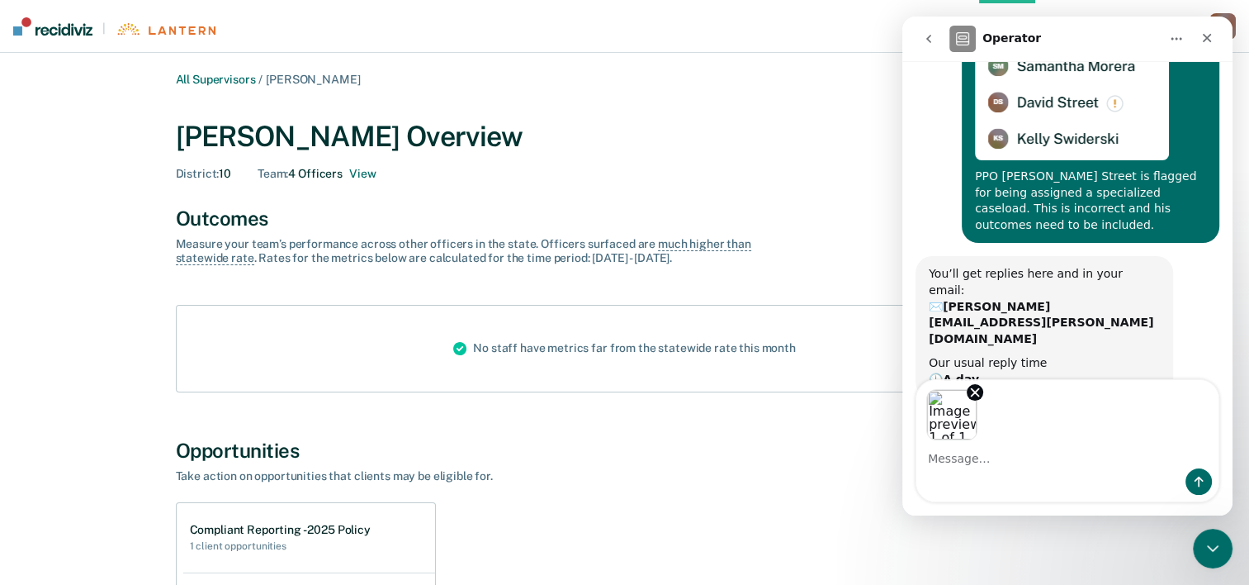
scroll to position [177, 0]
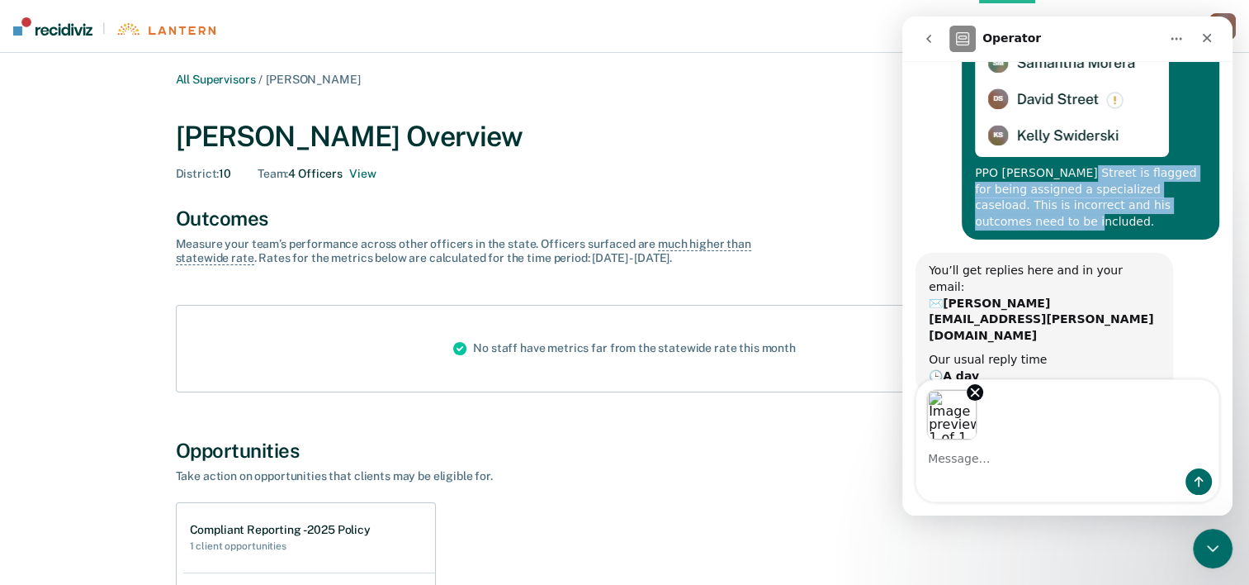
drag, startPoint x: 1056, startPoint y: 174, endPoint x: 1079, endPoint y: 219, distance: 50.2
click at [1079, 219] on div "PPO [PERSON_NAME] Street is flagged for being assigned a specialized caseload. …" at bounding box center [1090, 197] width 231 height 64
copy div "is flagged for being assigned a specialized caseload. This is incorrect and his…"
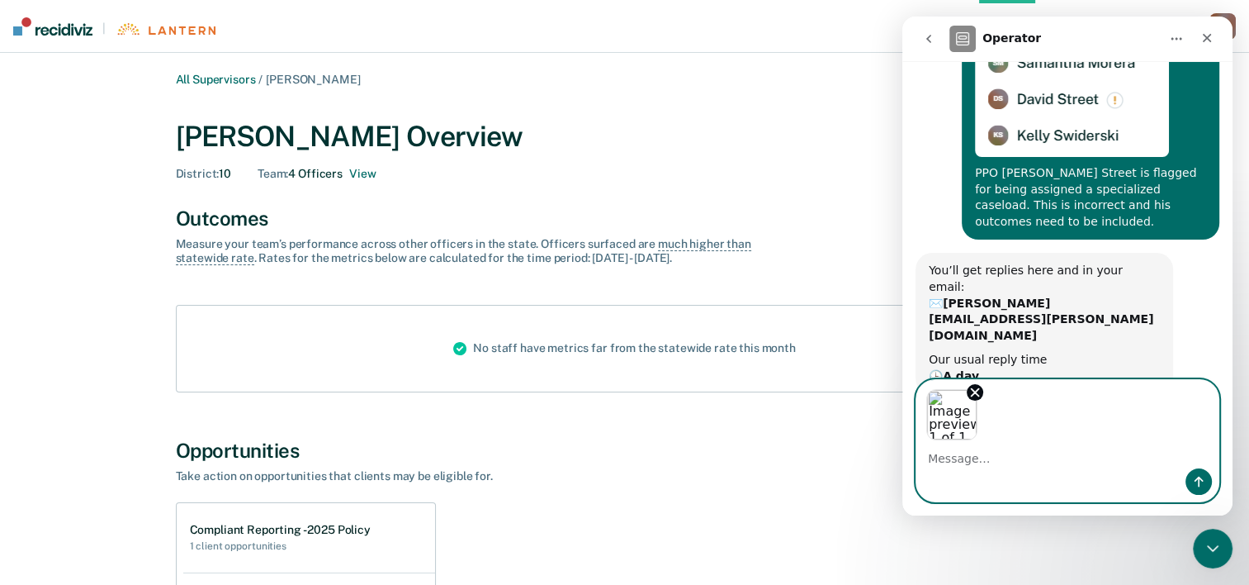
click at [1012, 462] on textarea "Message…" at bounding box center [1068, 454] width 302 height 28
paste textarea "is flagged for being assigned a specialized caseload. This is incorrect and his…"
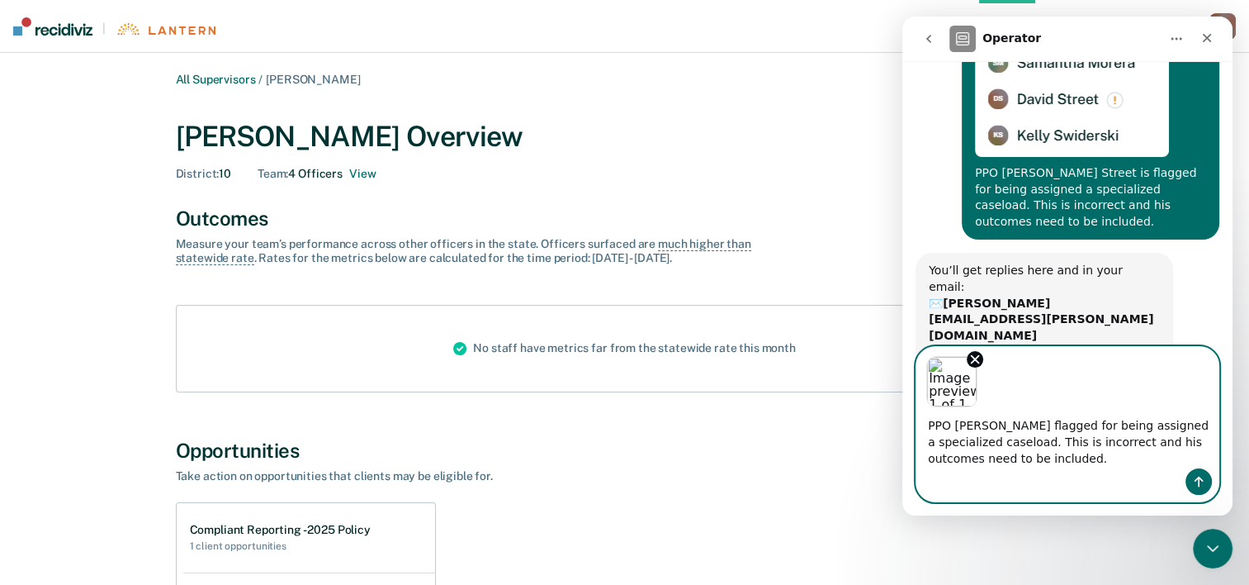
scroll to position [210, 0]
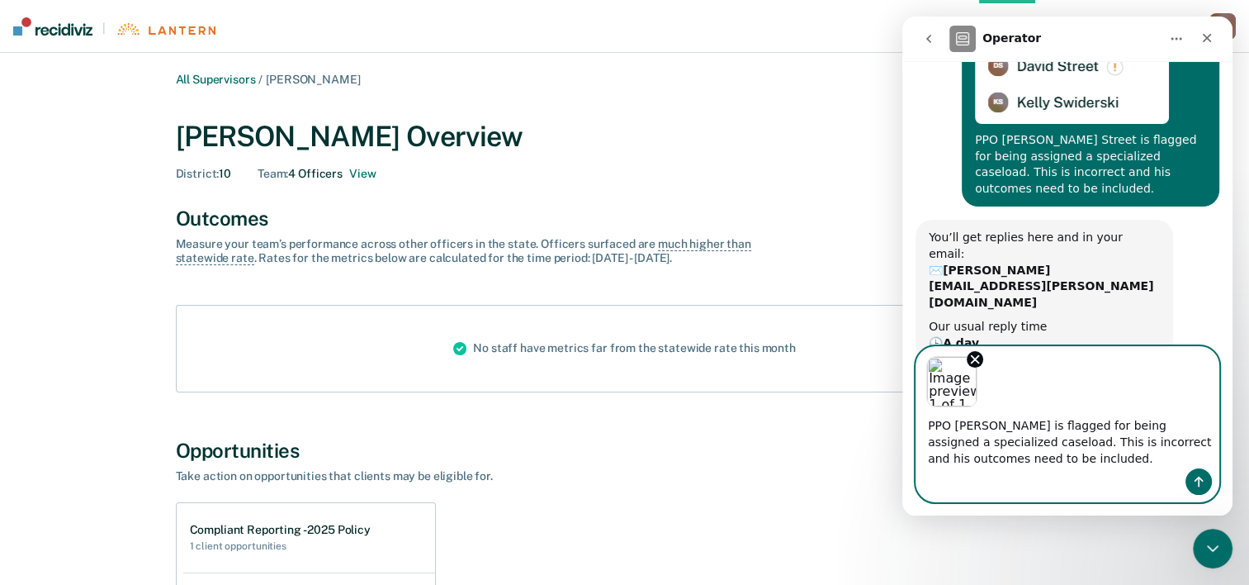
type textarea "PPO [PERSON_NAME] is flagged for being assigned a specialized caseload. This is…"
click at [1196, 480] on icon "Send a message…" at bounding box center [1199, 481] width 9 height 11
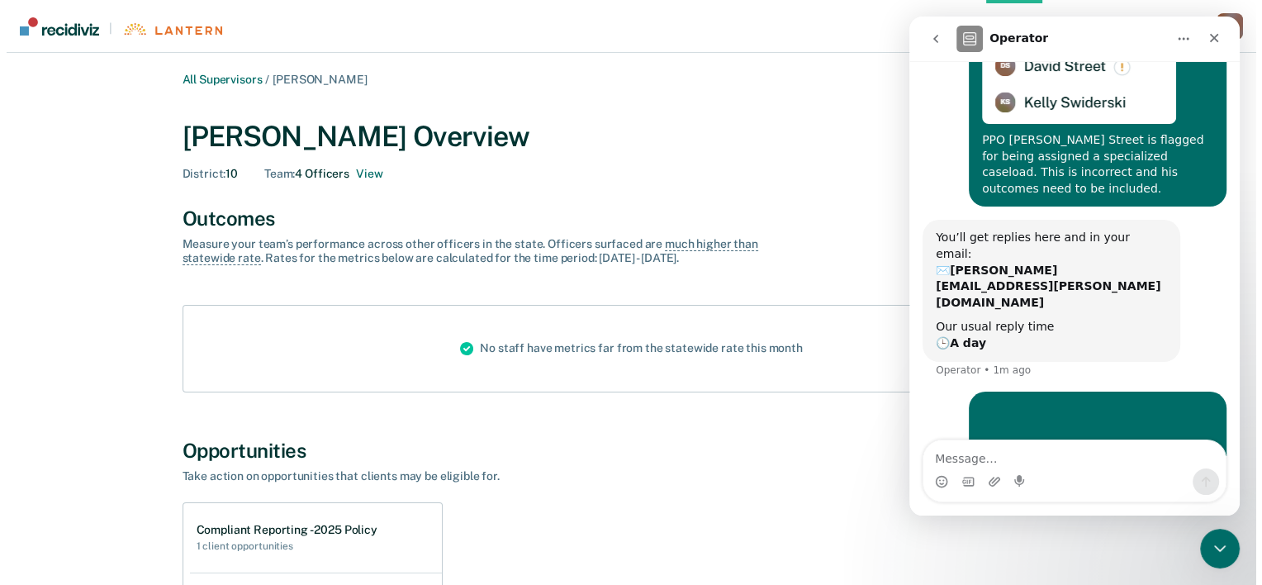
scroll to position [264, 0]
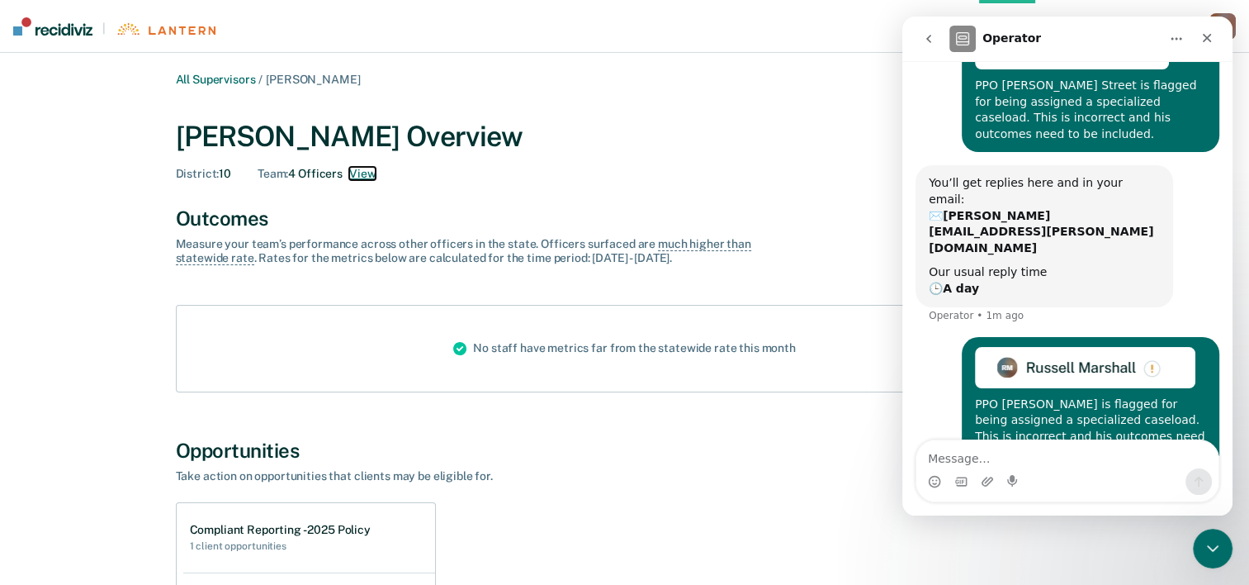
click at [366, 171] on button "View" at bounding box center [362, 174] width 26 height 14
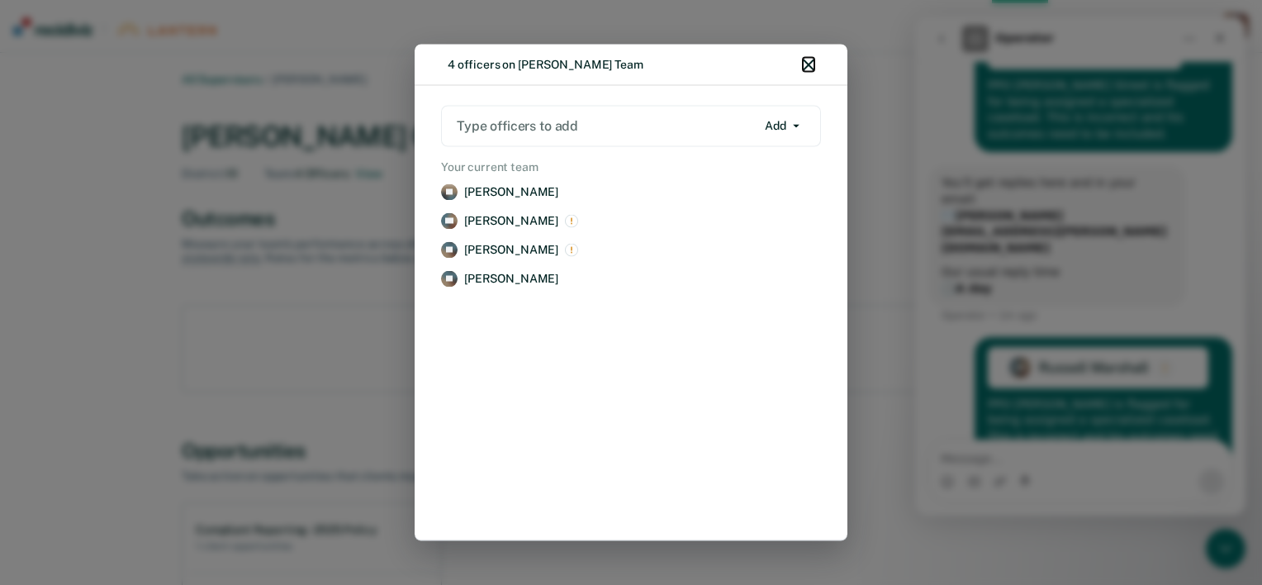
click at [813, 63] on icon "button" at bounding box center [809, 65] width 12 height 12
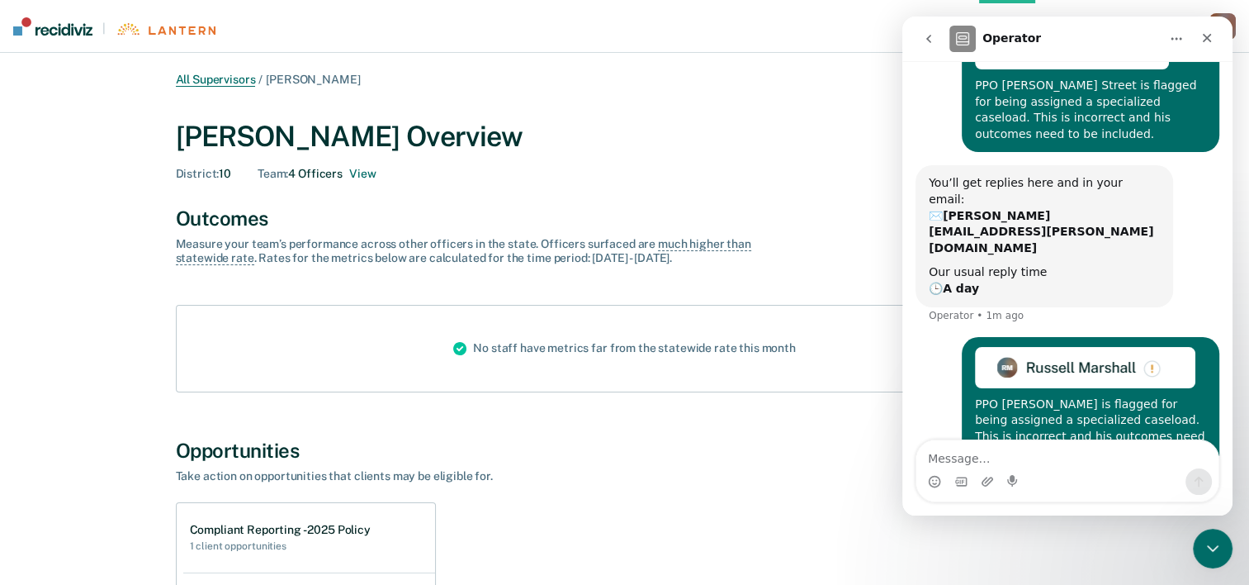
click at [228, 76] on link "All Supervisors" at bounding box center [216, 80] width 80 height 14
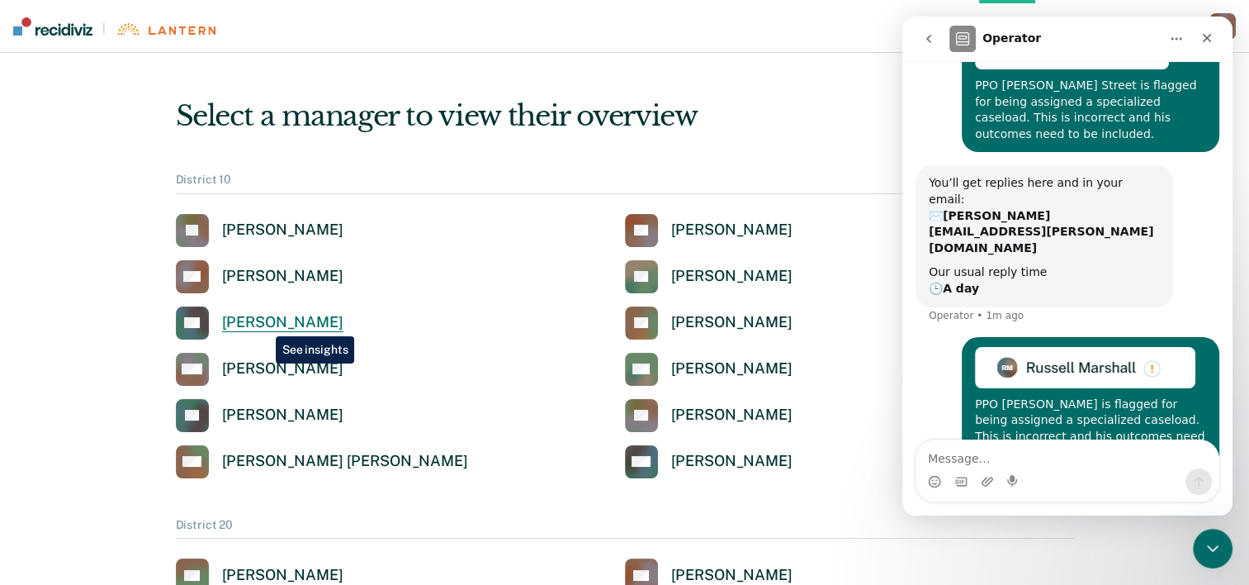
click at [263, 321] on div "[PERSON_NAME]" at bounding box center [282, 322] width 121 height 19
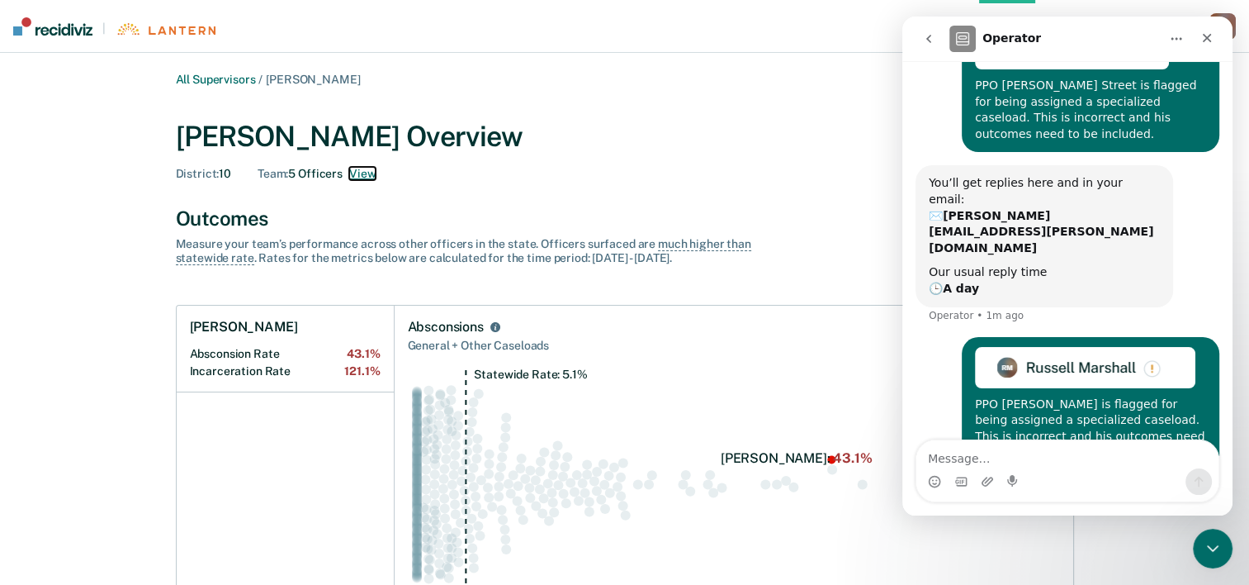
click at [366, 177] on button "View" at bounding box center [362, 174] width 26 height 14
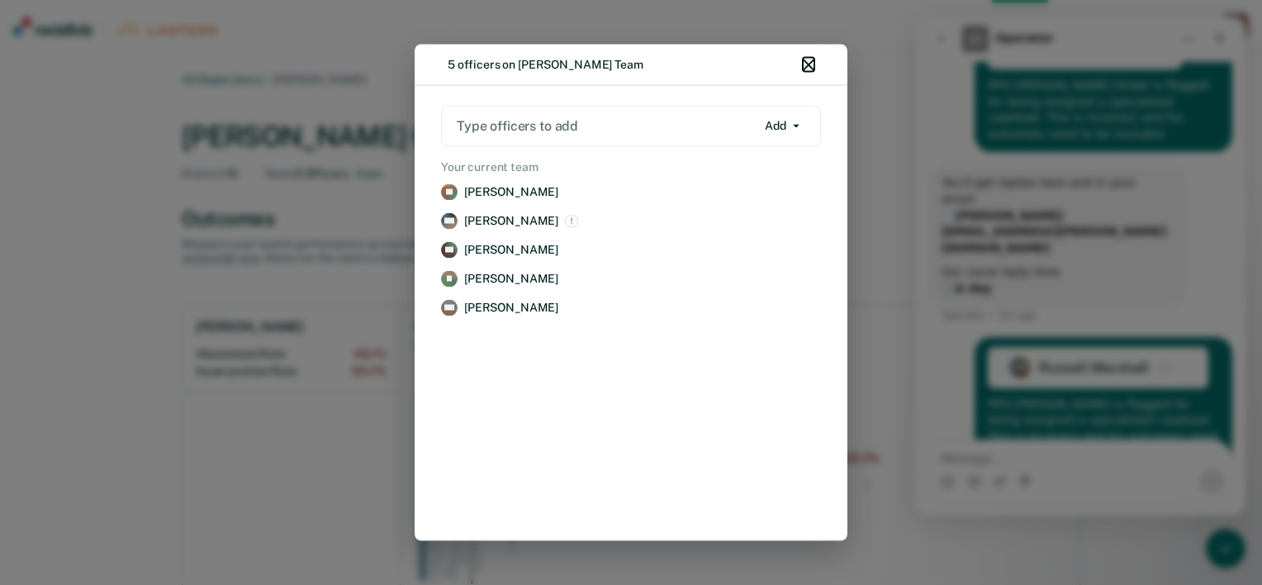
click at [810, 69] on icon "button" at bounding box center [809, 65] width 12 height 12
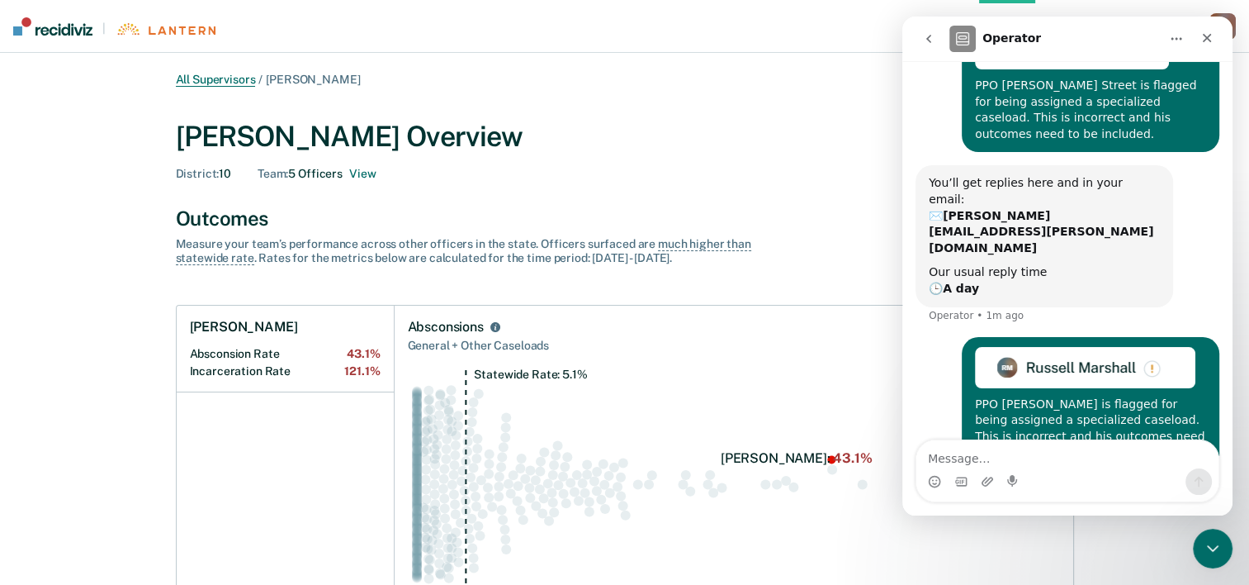
click at [230, 79] on link "All Supervisors" at bounding box center [216, 80] width 80 height 14
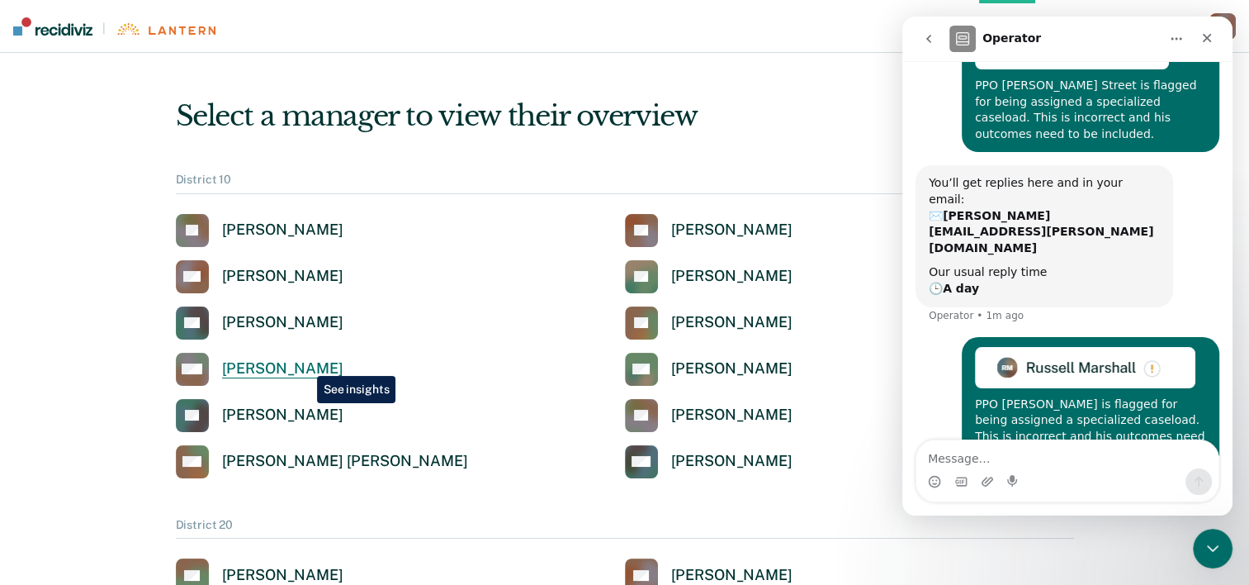
click at [305, 363] on div "[PERSON_NAME]" at bounding box center [282, 368] width 121 height 19
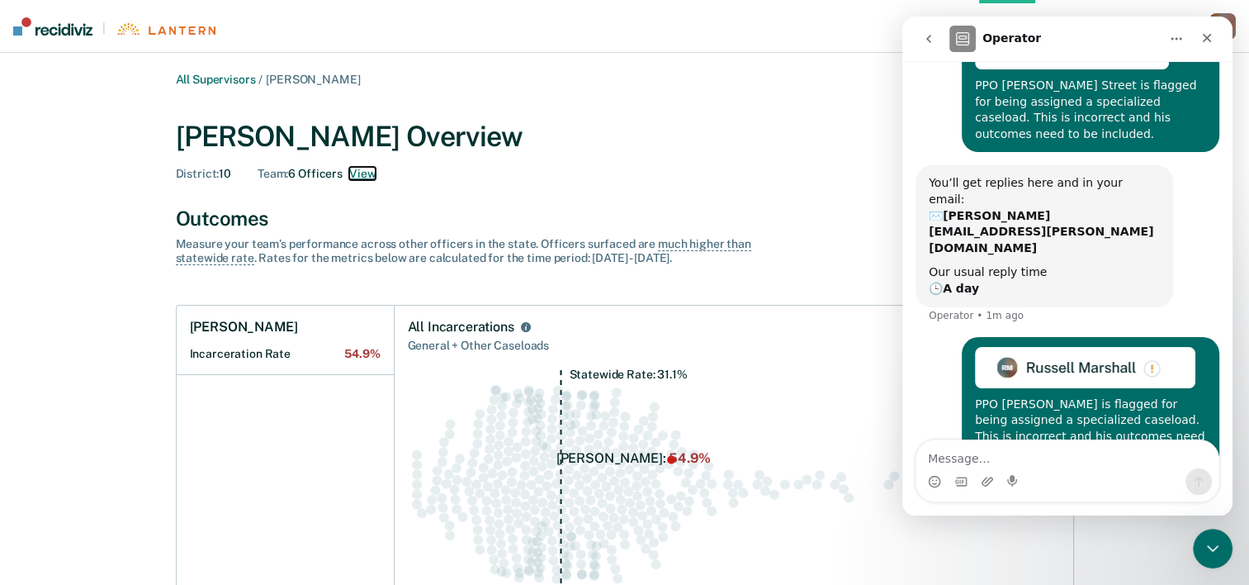
click at [367, 169] on button "View" at bounding box center [362, 174] width 26 height 14
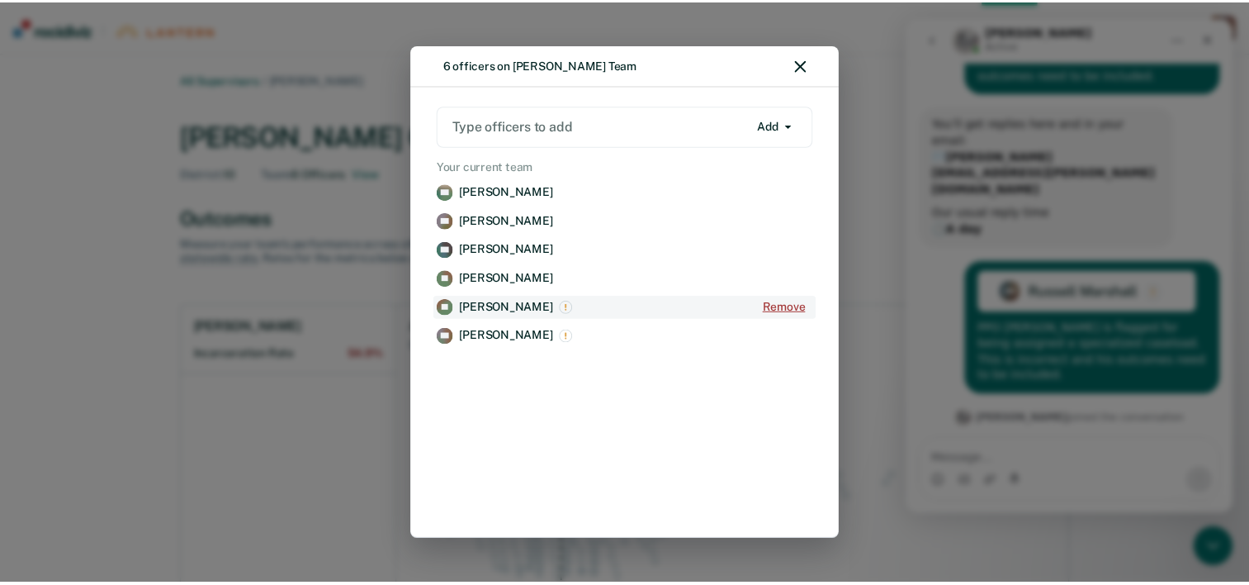
scroll to position [351, 0]
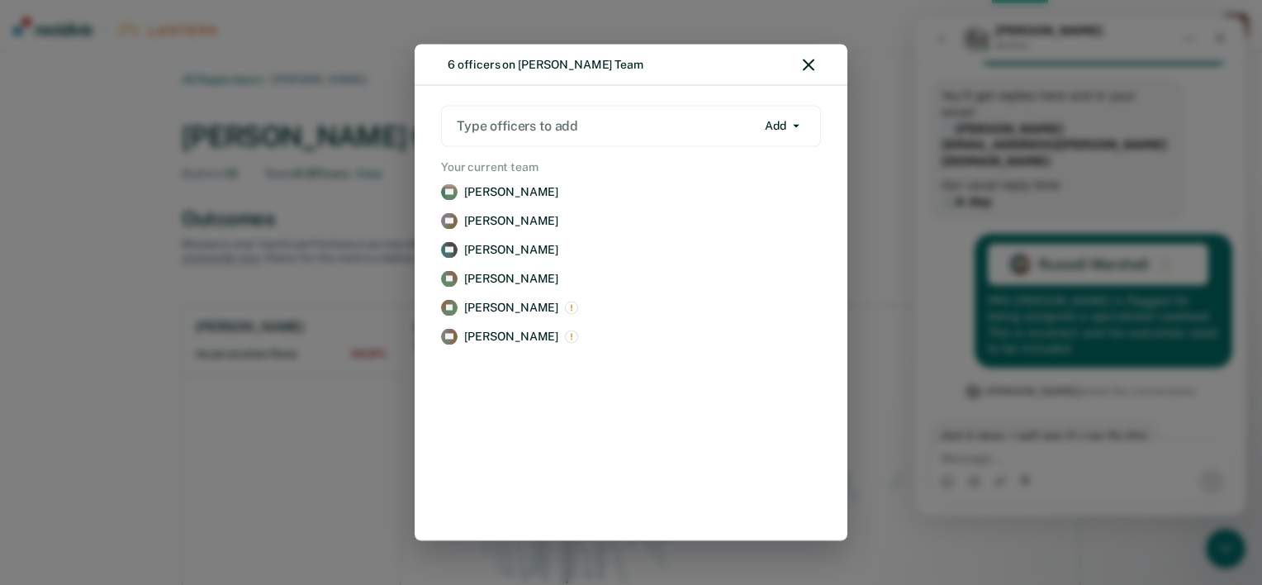
click at [140, 405] on div "6 officers on [PERSON_NAME] Team Type officers to add Add Add Remove Your curre…" at bounding box center [631, 292] width 1262 height 585
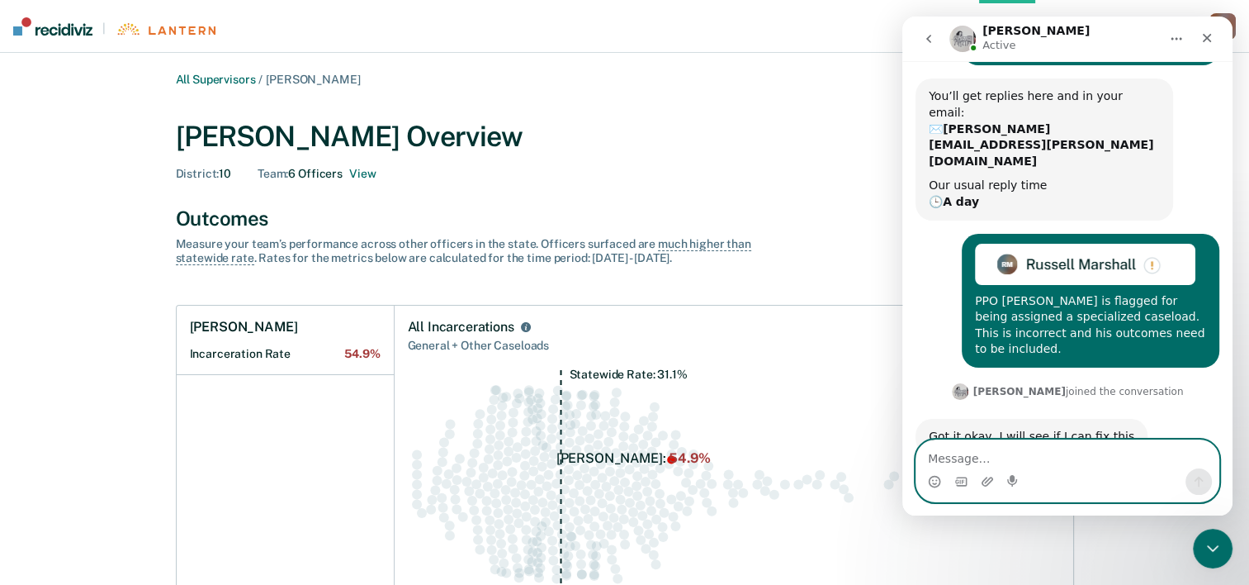
click at [1027, 455] on textarea "Message…" at bounding box center [1068, 454] width 302 height 28
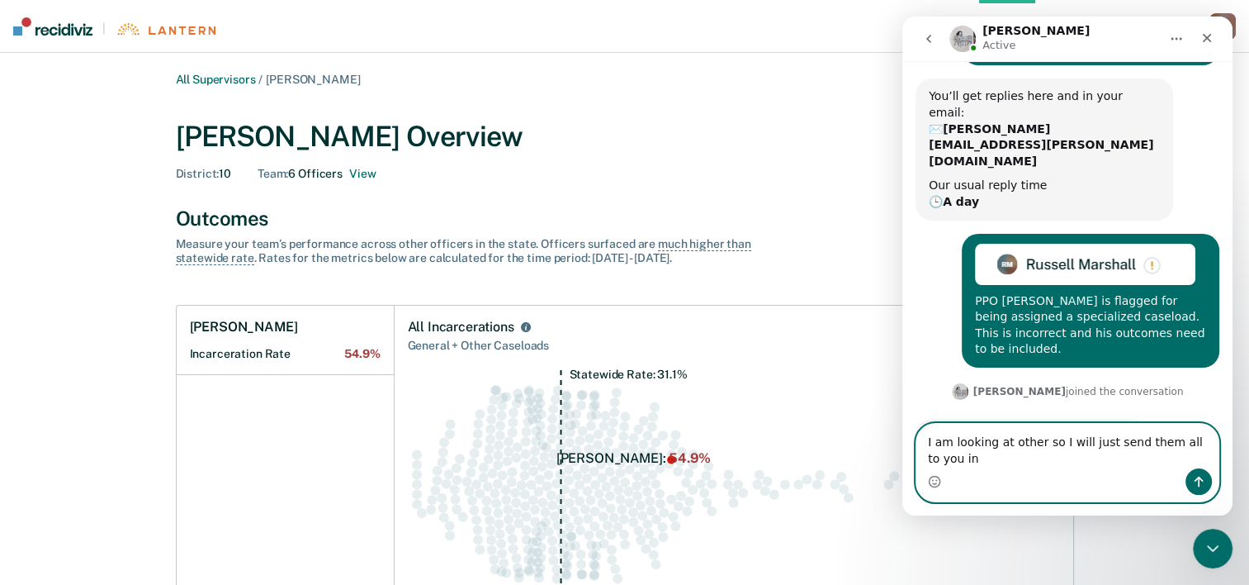
scroll to position [367, 0]
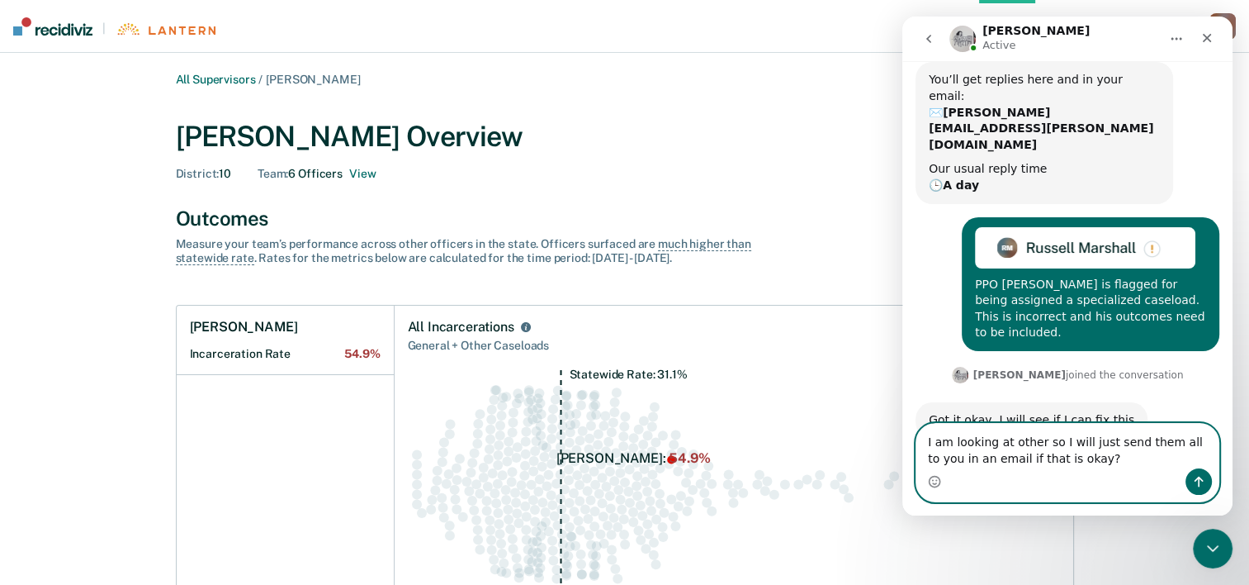
type textarea "I am looking at other so I will just send them all to you in an email if that i…"
click at [1197, 479] on icon "Send a message…" at bounding box center [1199, 481] width 9 height 11
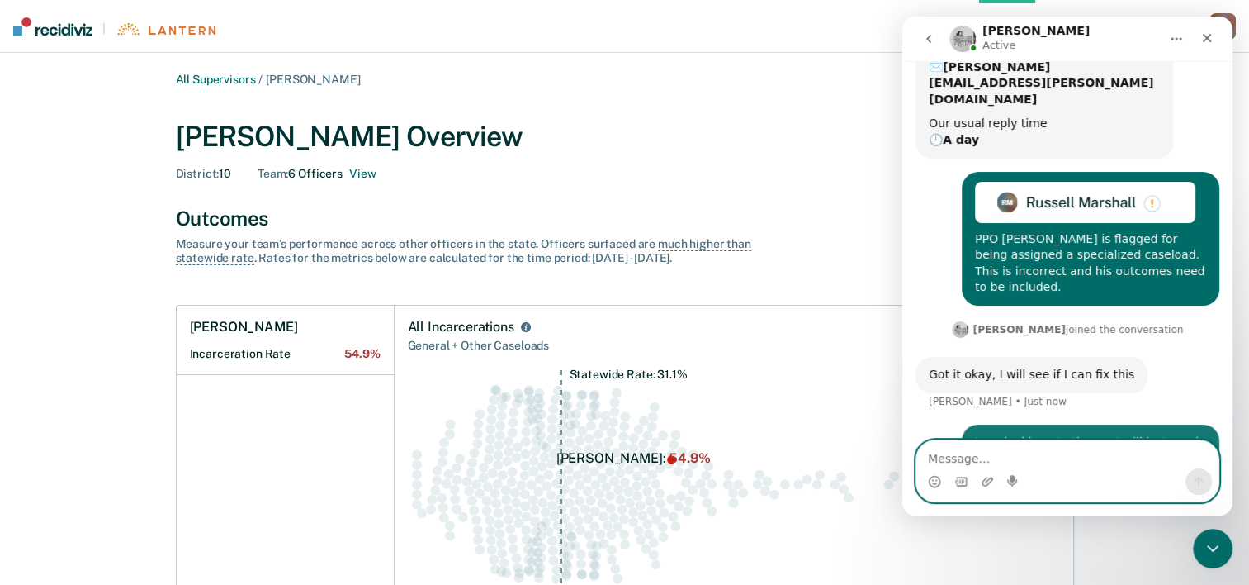
scroll to position [416, 0]
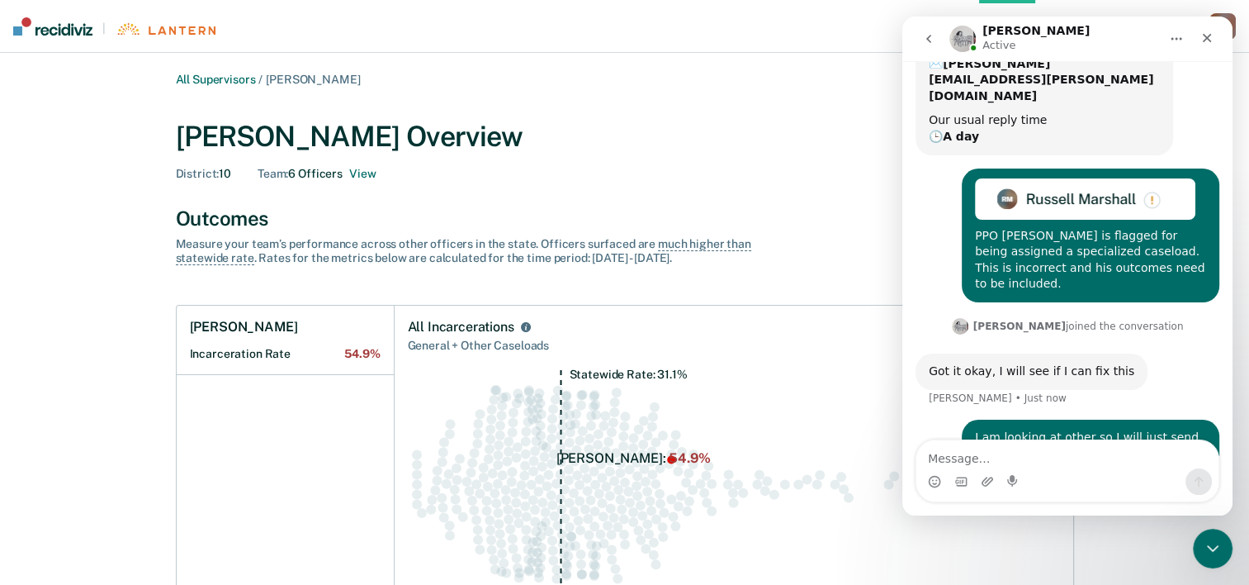
click at [1081, 429] on div "I am looking at other so I will just send them all to you in an email if that i…" at bounding box center [1090, 453] width 231 height 49
click at [1016, 448] on textarea "Message…" at bounding box center [1068, 454] width 302 height 28
type textarea "Other2*"
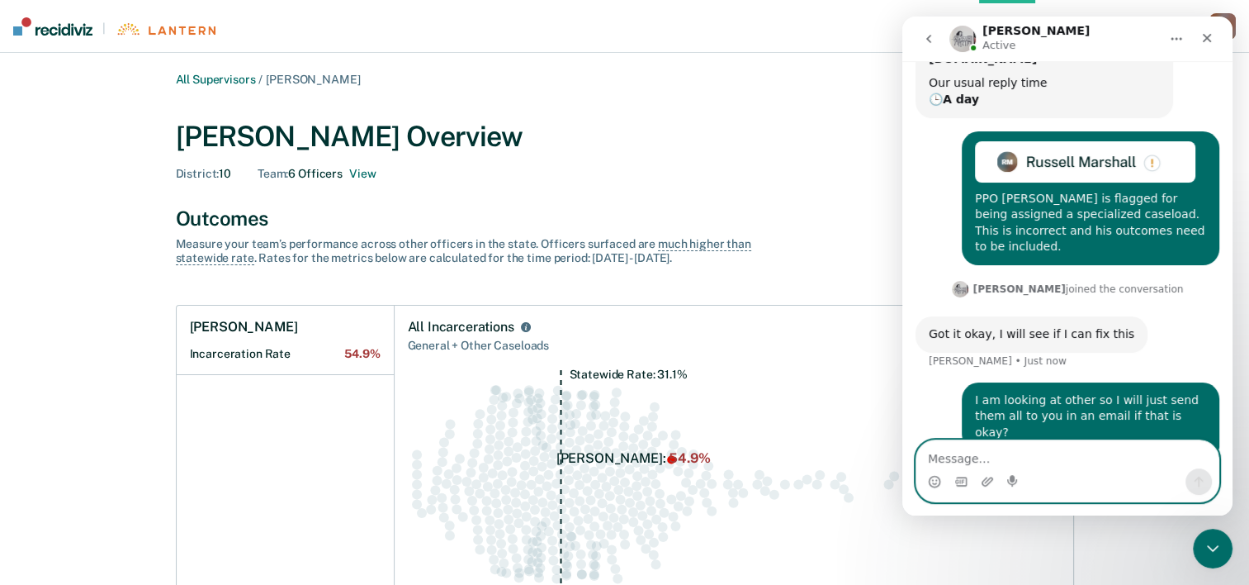
scroll to position [454, 0]
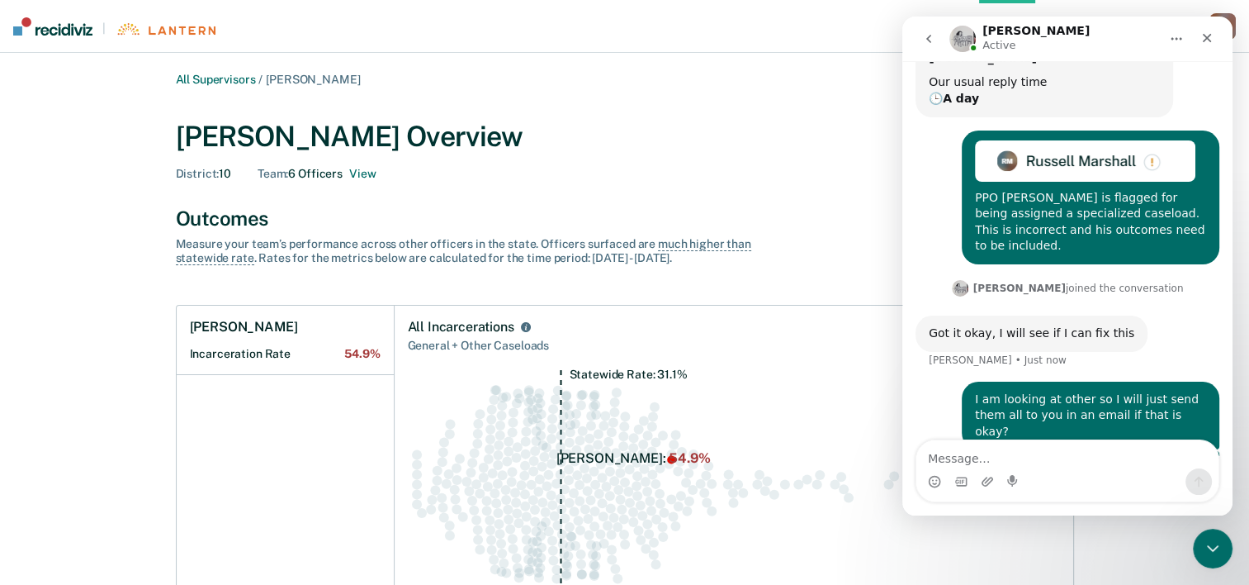
click at [1183, 461] on div "Other2*" at bounding box center [1183, 469] width 46 height 17
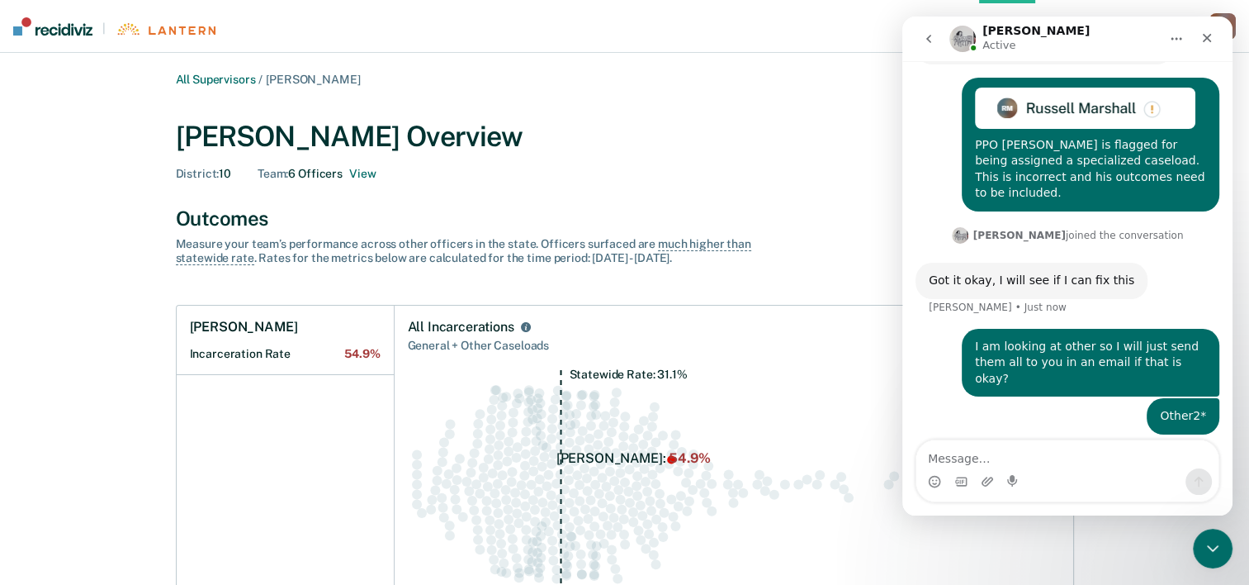
scroll to position [518, 0]
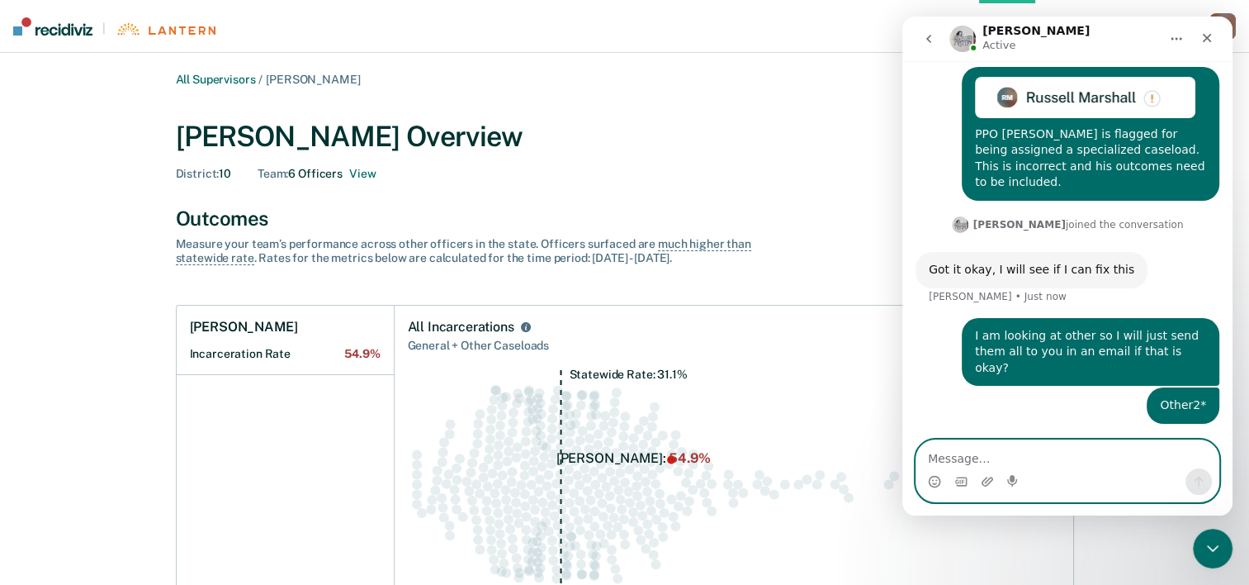
click at [1091, 452] on textarea "Message…" at bounding box center [1068, 454] width 302 height 28
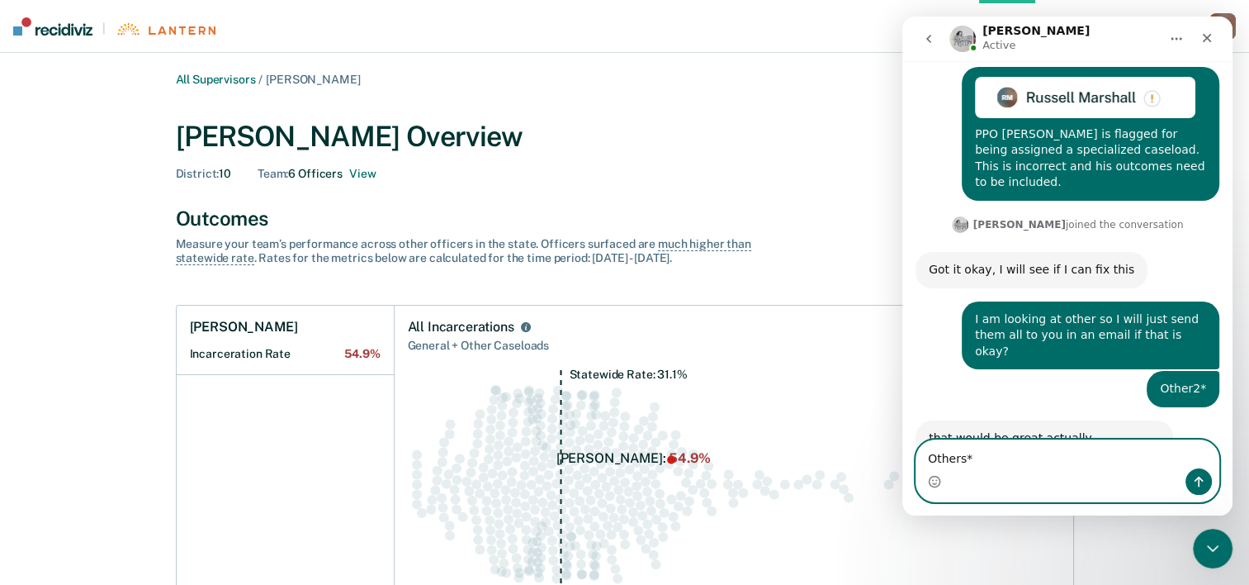
scroll to position [519, 0]
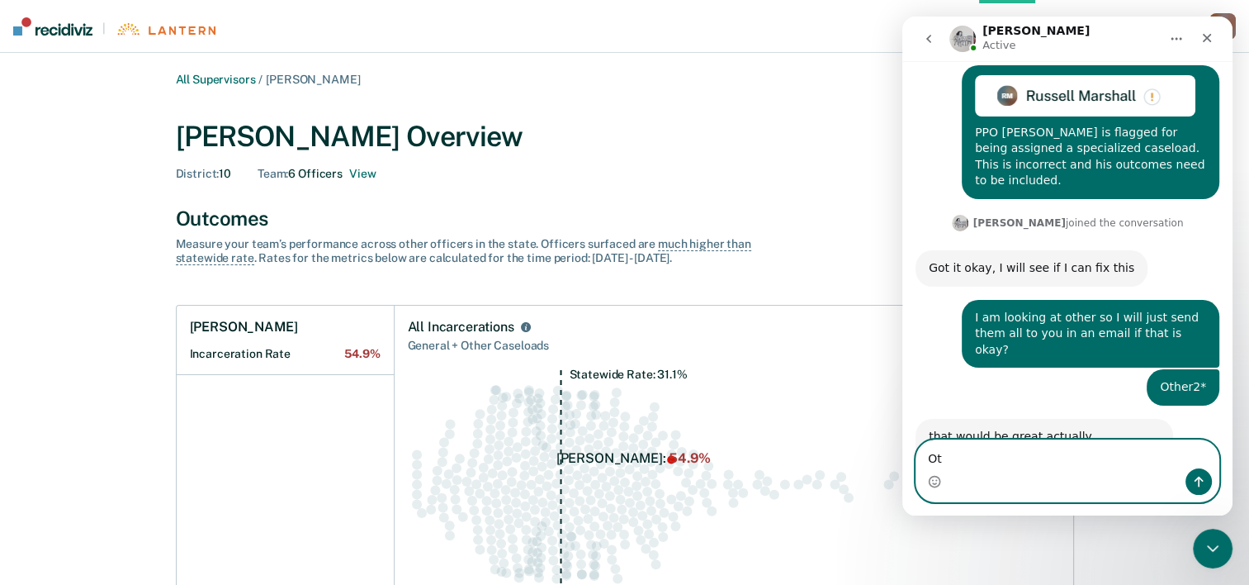
type textarea "O"
